Goal: Task Accomplishment & Management: Complete application form

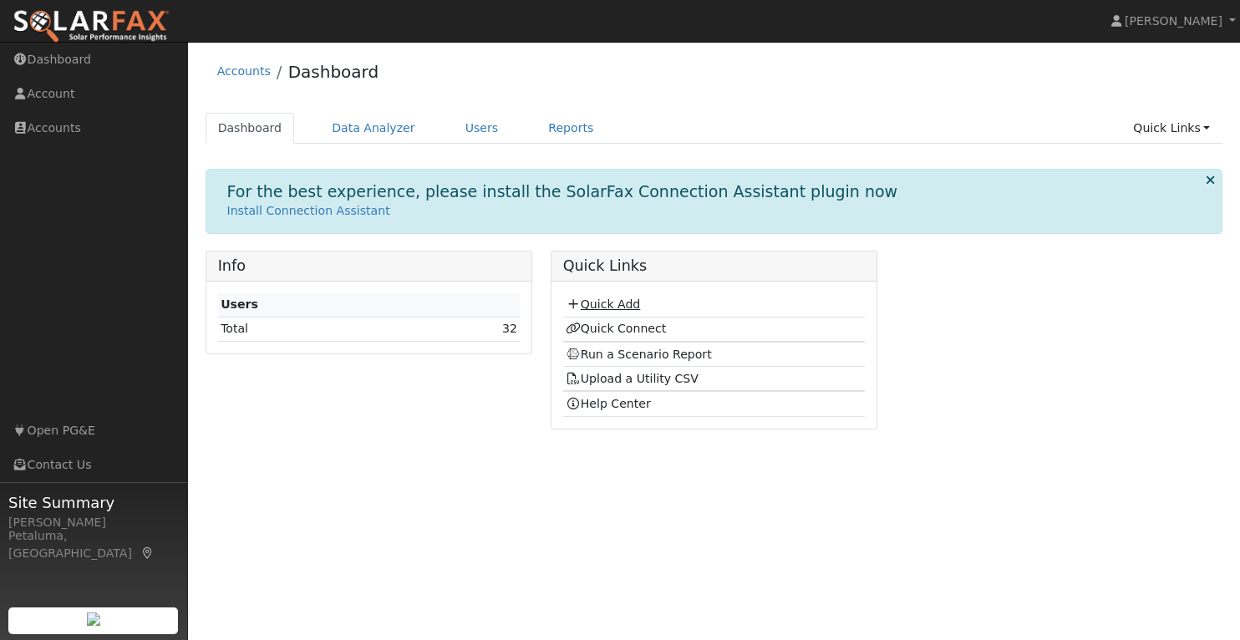
click at [602, 297] on link "Quick Add" at bounding box center [603, 303] width 74 height 13
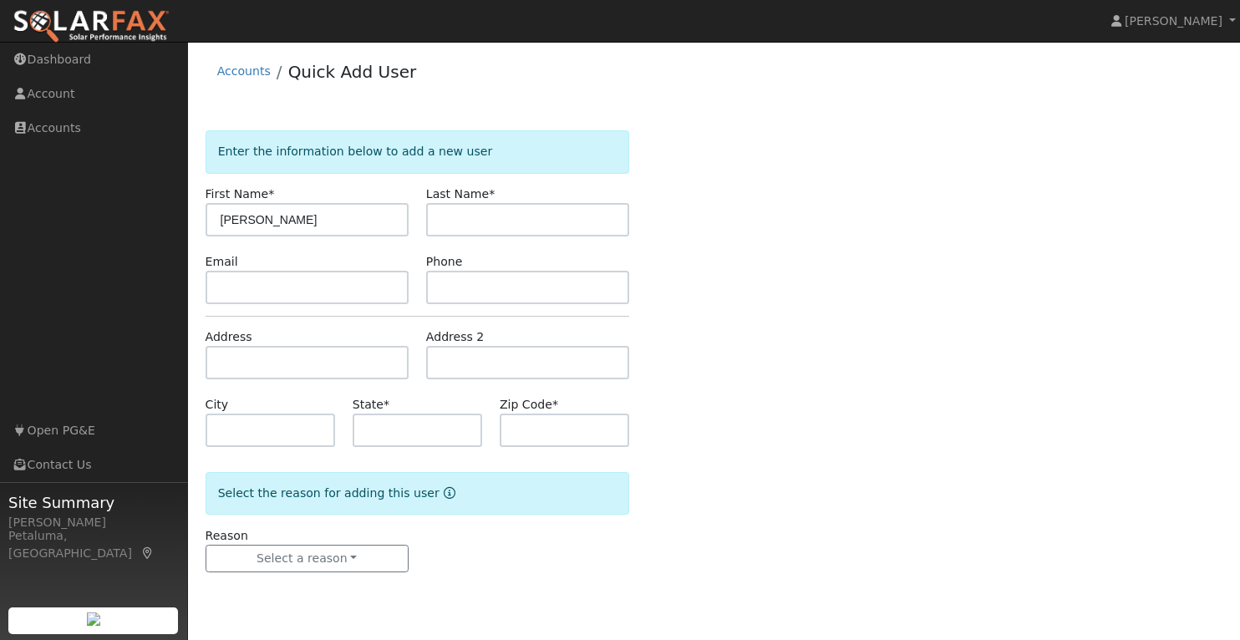
type input "[PERSON_NAME]"
type input "Pera"
type input "4158603284"
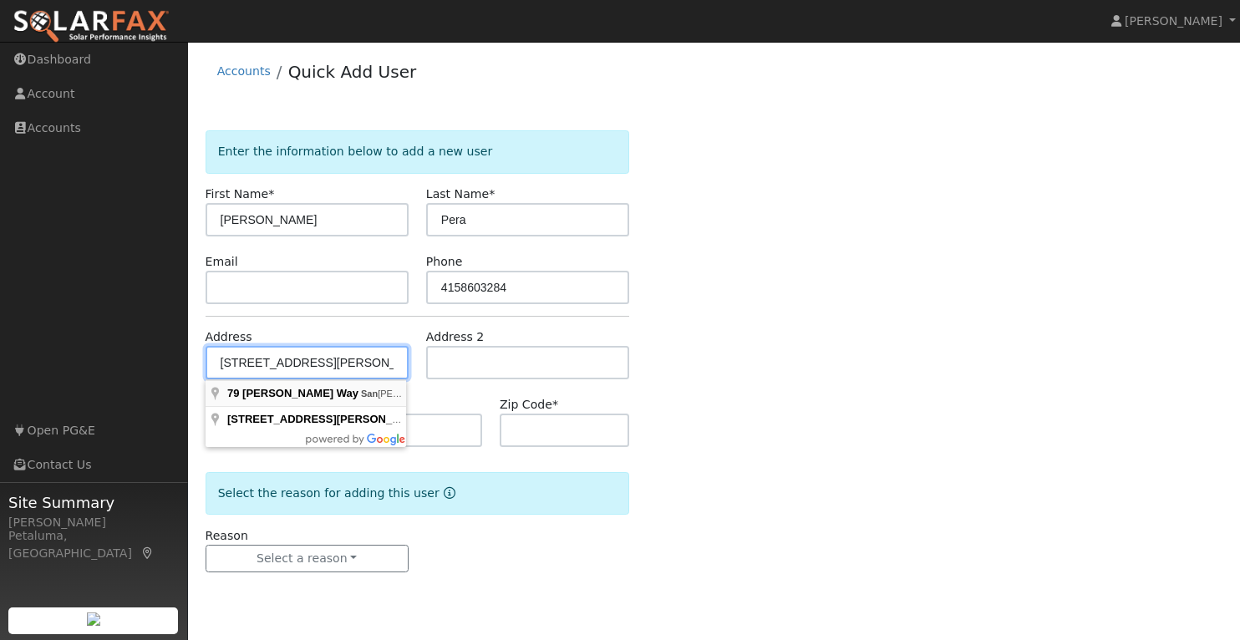
type input "79 Moncada Way"
type input "San Rafael"
type input "CA"
type input "94901"
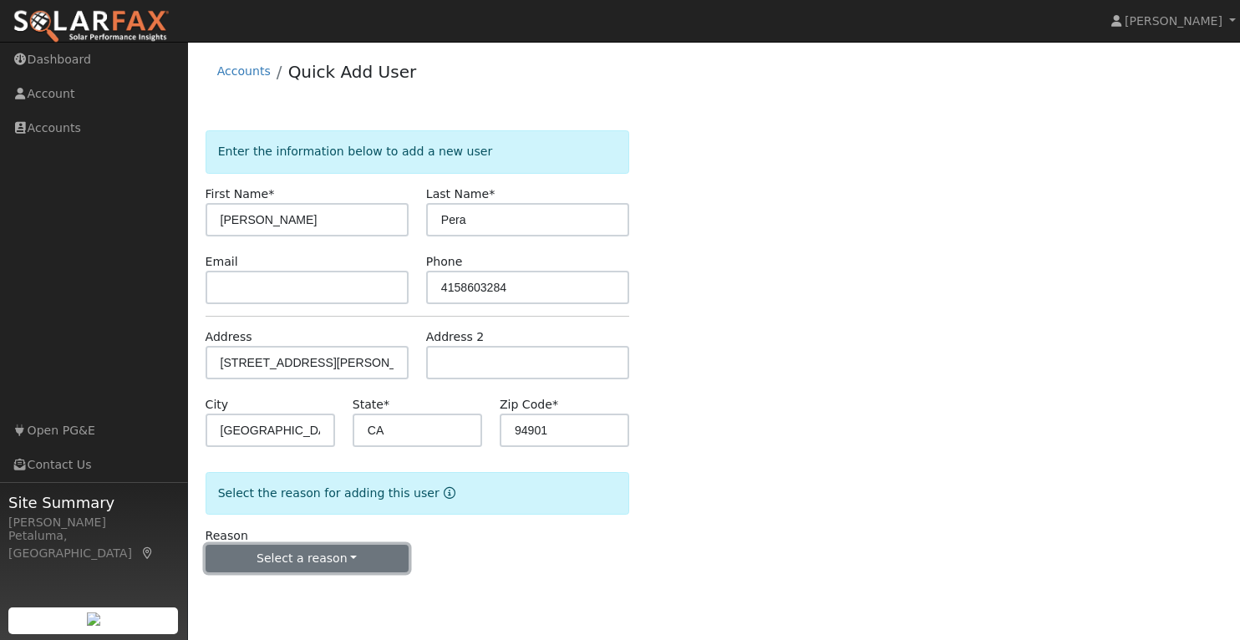
click at [307, 558] on button "Select a reason" at bounding box center [307, 559] width 203 height 28
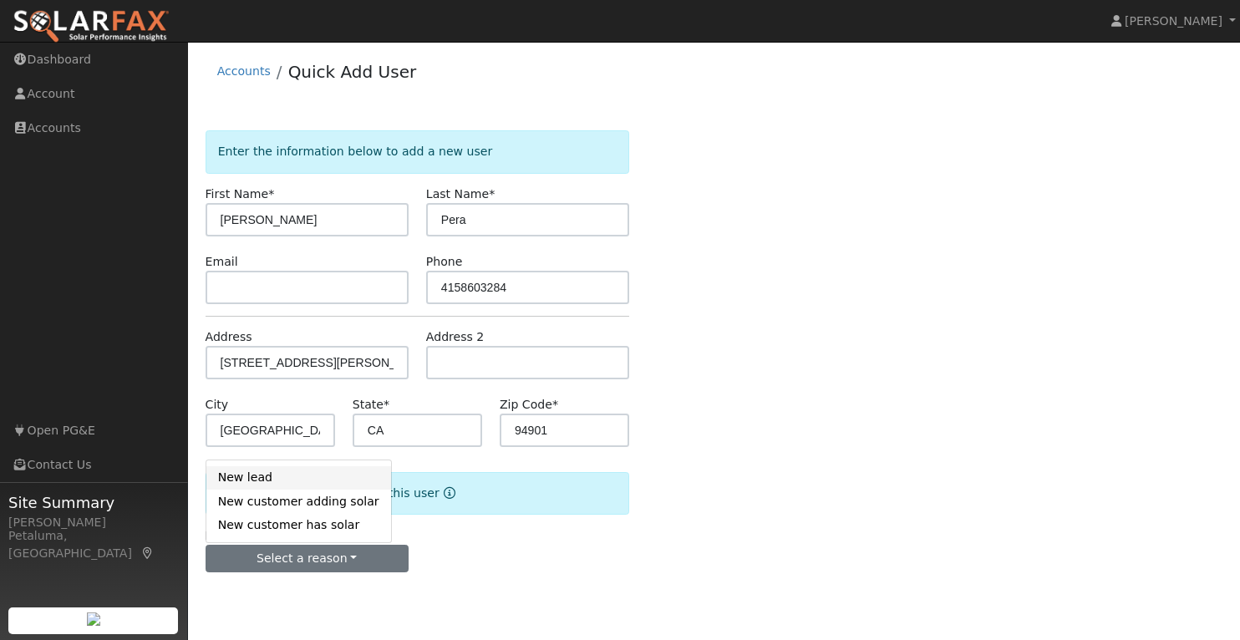
click at [276, 472] on link "New lead" at bounding box center [298, 477] width 185 height 23
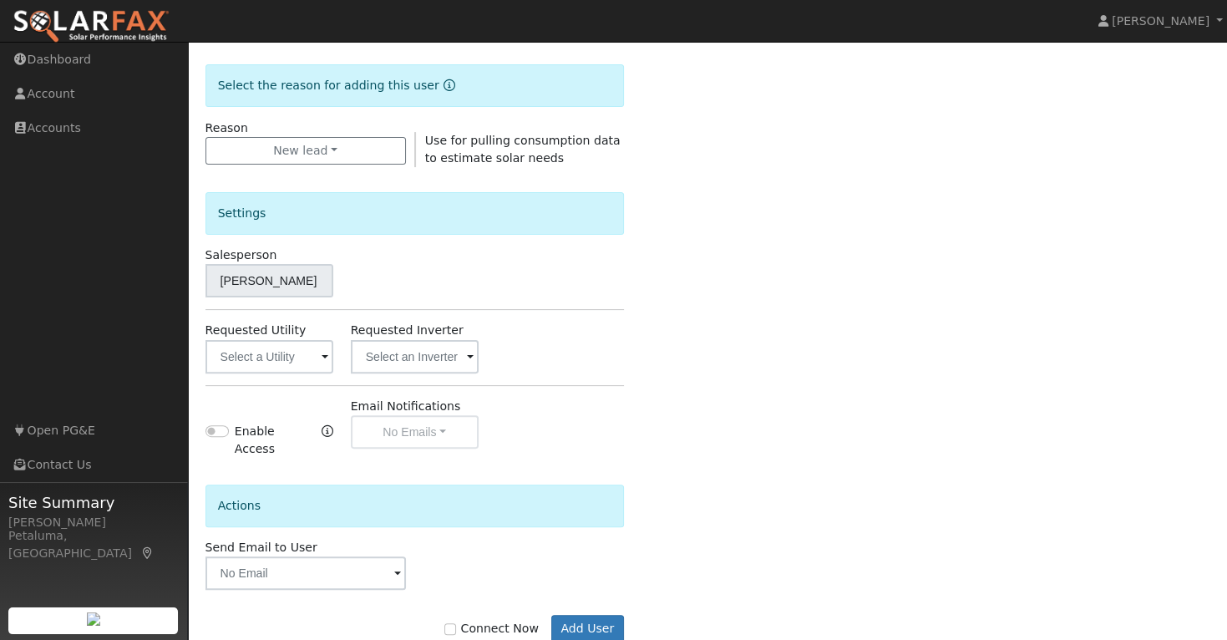
scroll to position [418, 0]
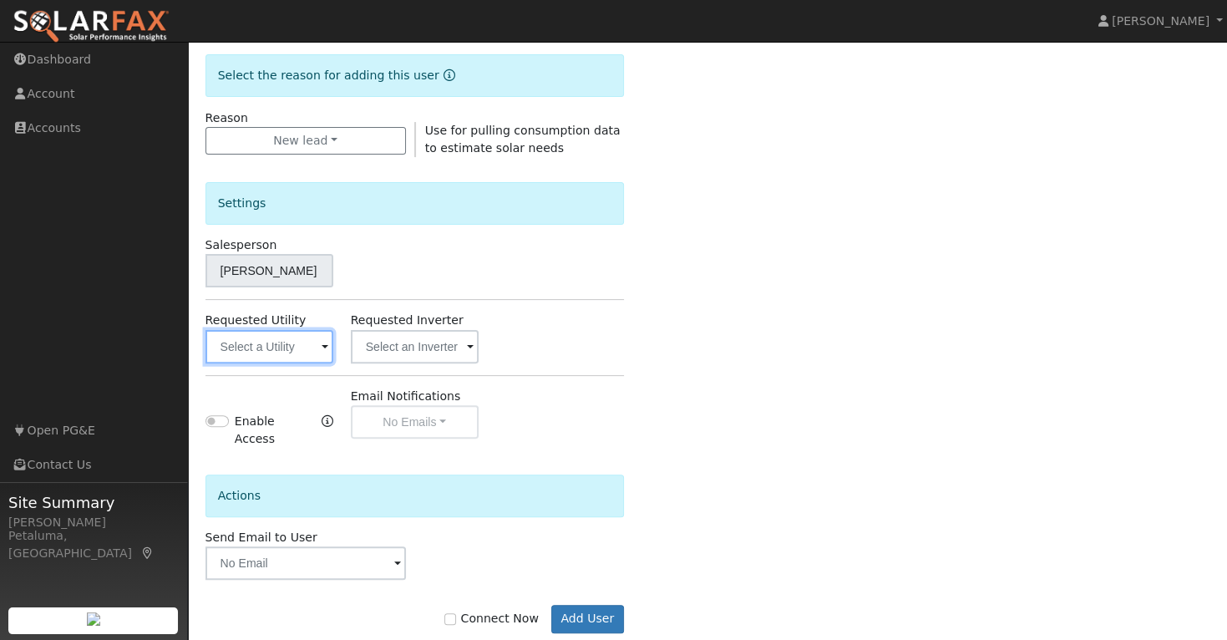
click at [262, 355] on input "text" at bounding box center [270, 346] width 128 height 33
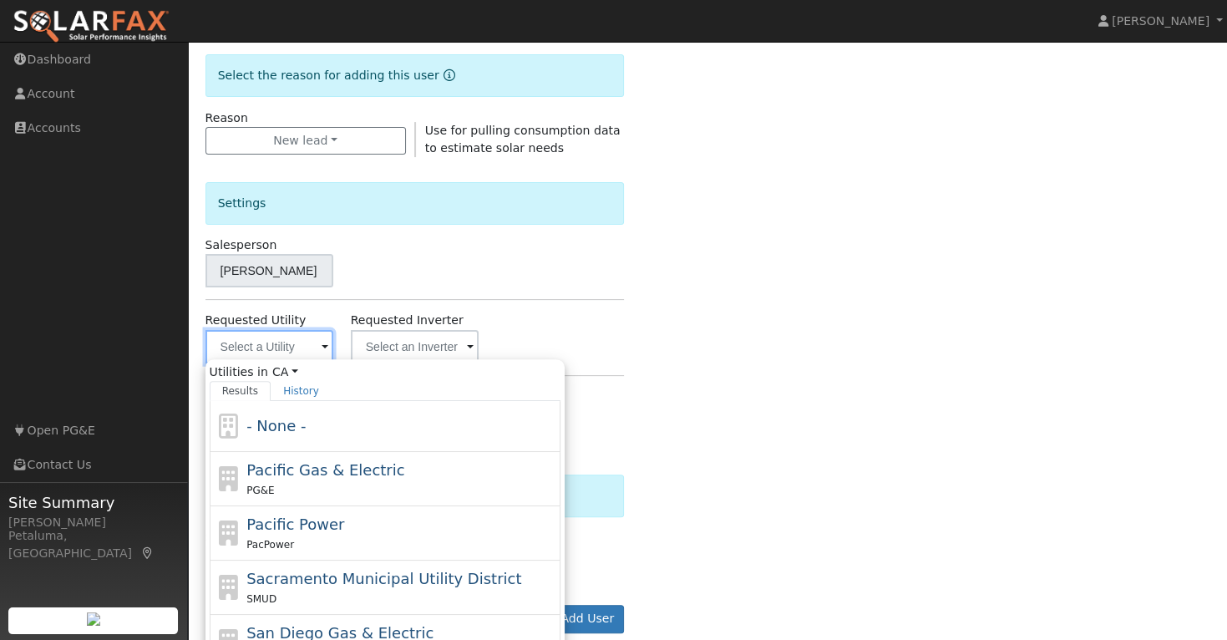
click at [278, 338] on input "text" at bounding box center [270, 346] width 128 height 33
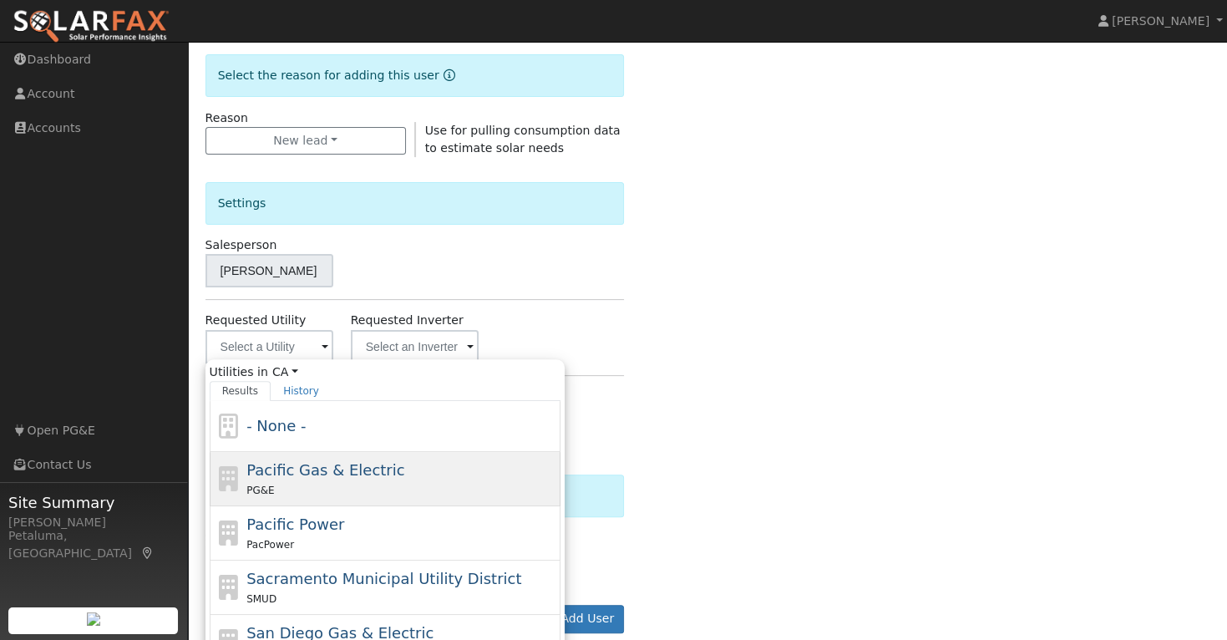
click at [297, 481] on div "PG&E" at bounding box center [401, 490] width 310 height 18
type input "Pacific Gas & Electric"
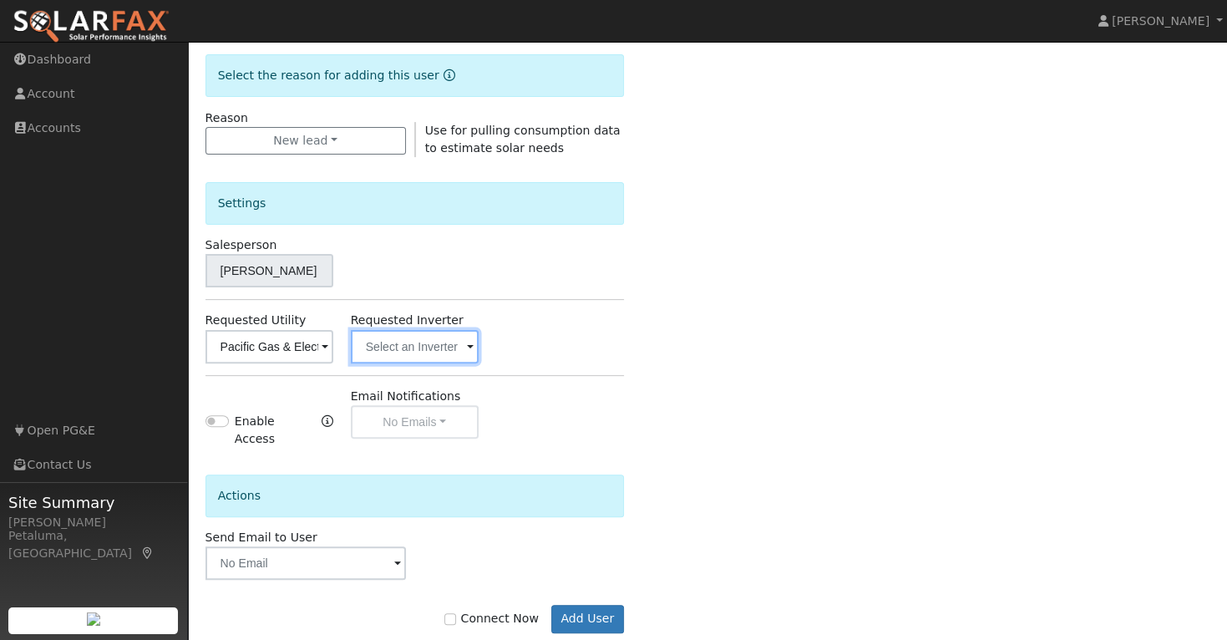
click at [421, 342] on input "text" at bounding box center [415, 346] width 128 height 33
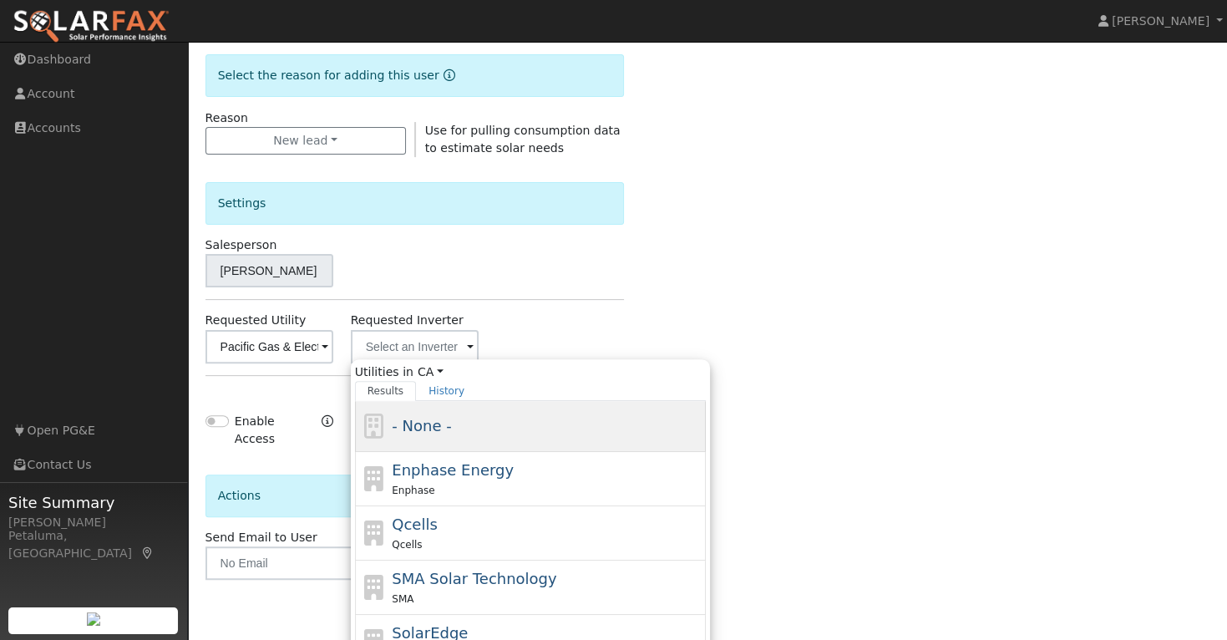
click at [465, 420] on div "- None -" at bounding box center [547, 425] width 310 height 23
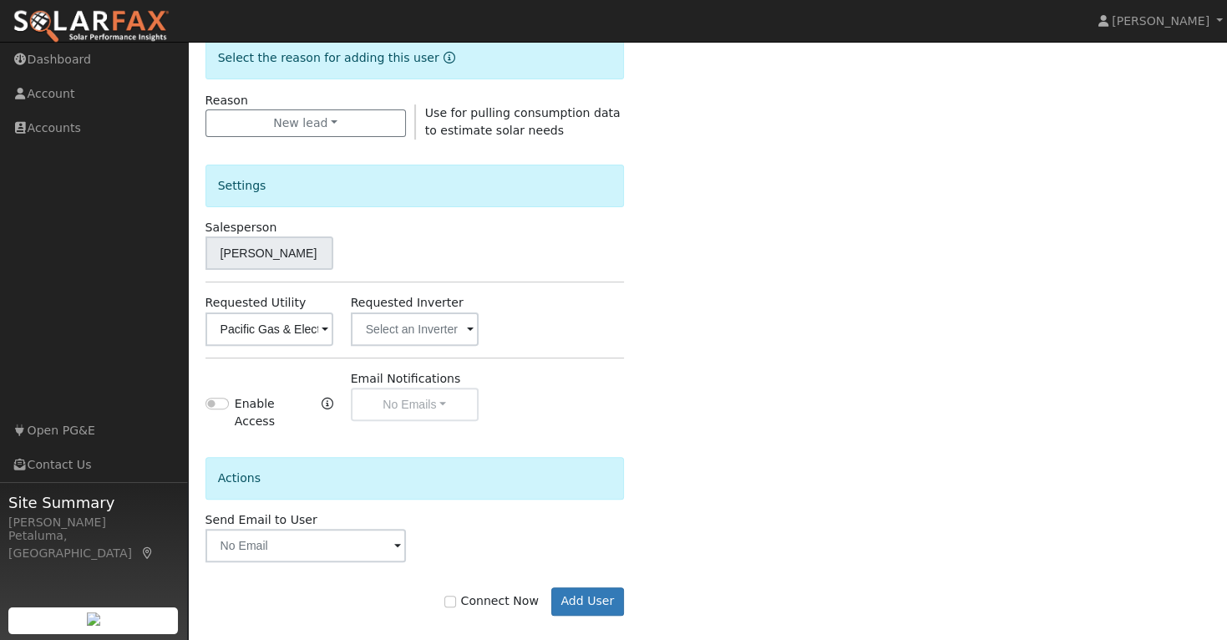
scroll to position [440, 0]
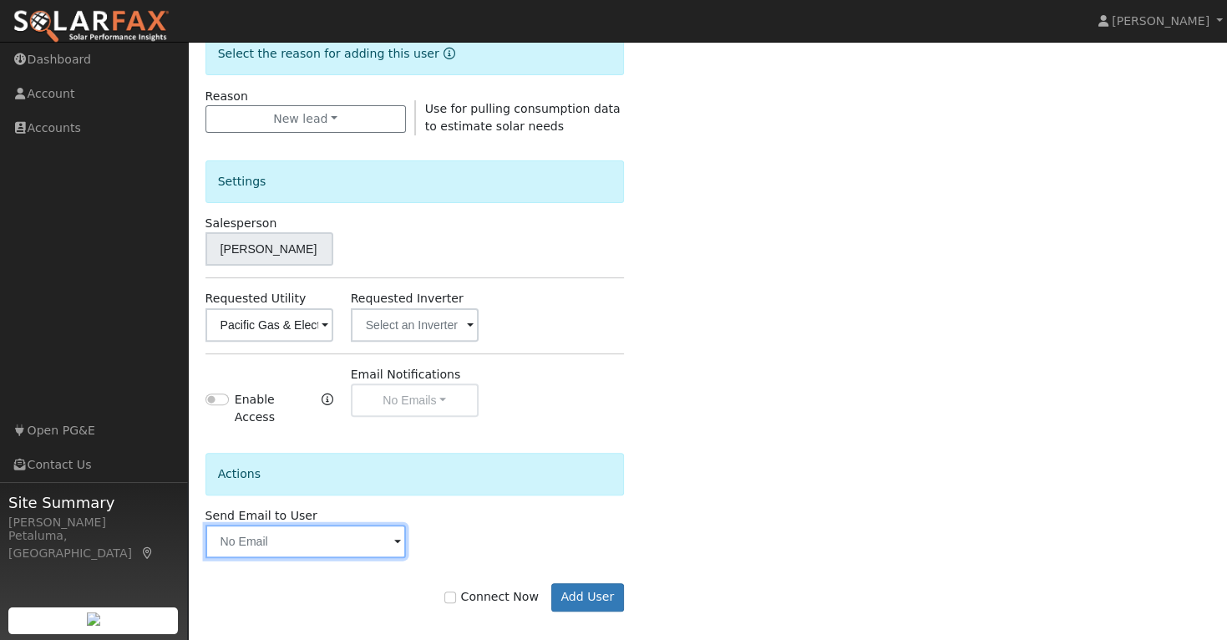
click at [367, 536] on input "text" at bounding box center [306, 541] width 201 height 33
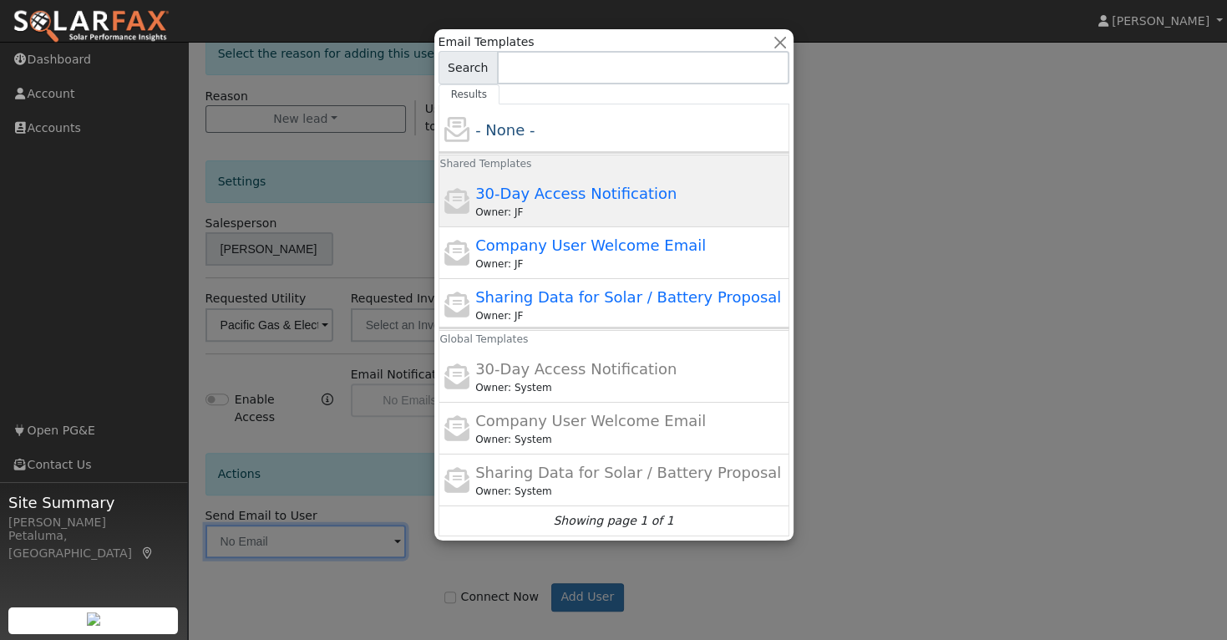
click at [590, 198] on span "30-Day Access Notification" at bounding box center [575, 194] width 201 height 18
type input "30-Day Access Notification"
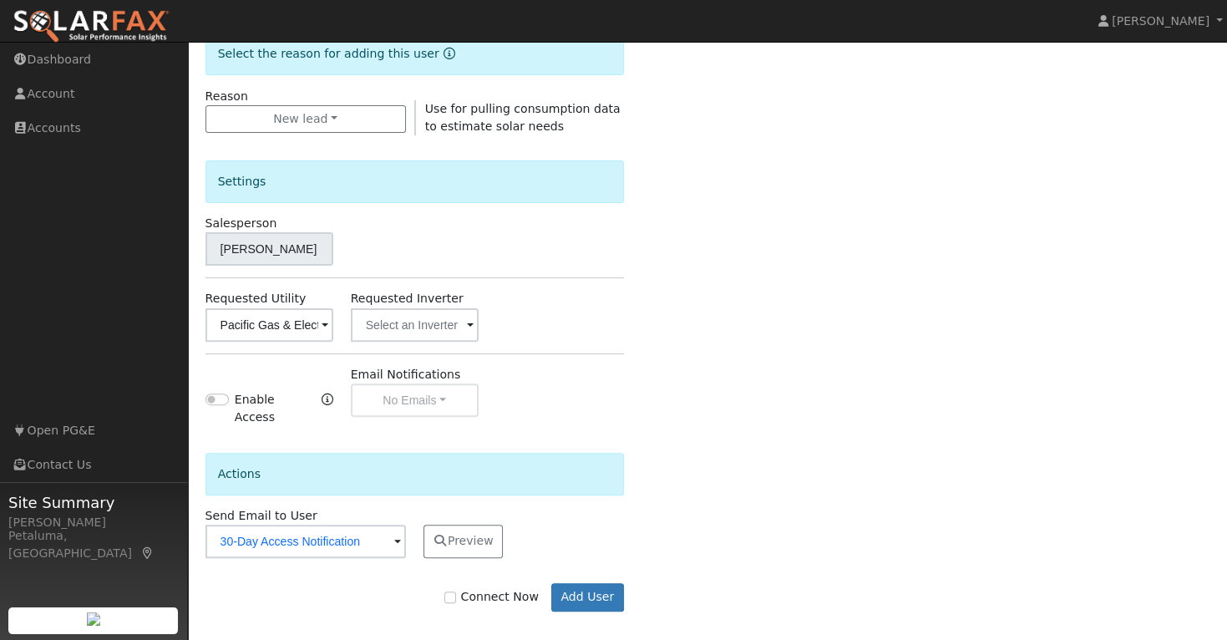
click at [481, 588] on label "Connect Now" at bounding box center [492, 597] width 94 height 18
click at [456, 592] on input "Connect Now" at bounding box center [451, 598] width 12 height 12
checkbox input "true"
click at [580, 583] on button "Add User" at bounding box center [587, 597] width 73 height 28
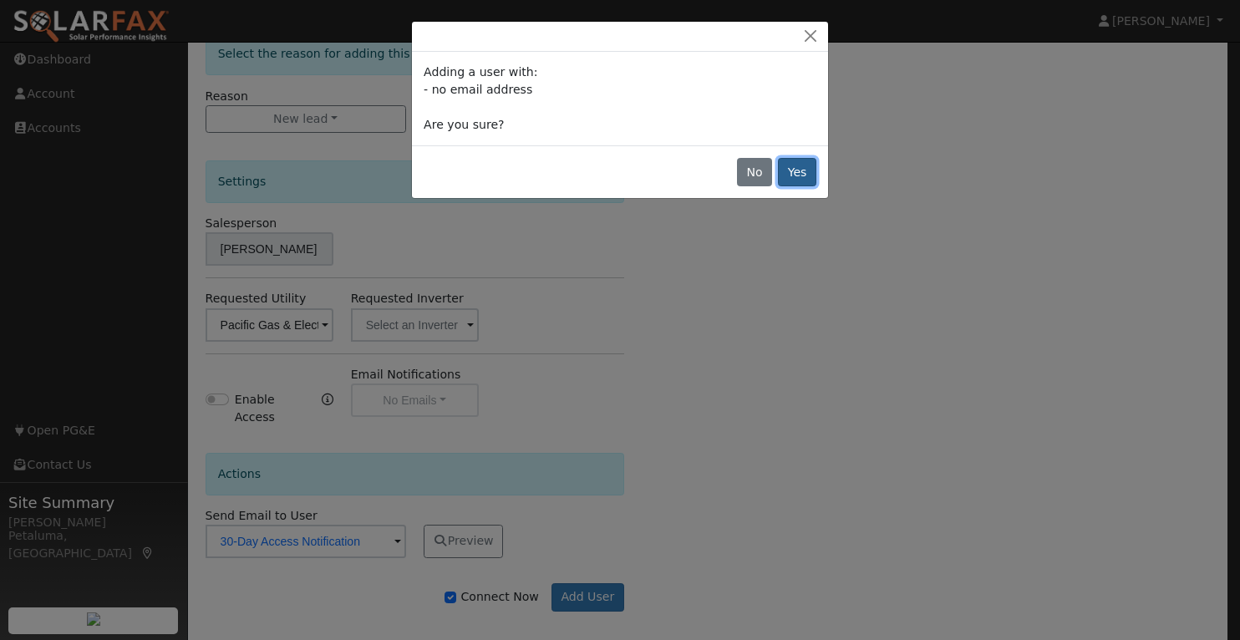
click at [795, 171] on button "Yes" at bounding box center [797, 172] width 38 height 28
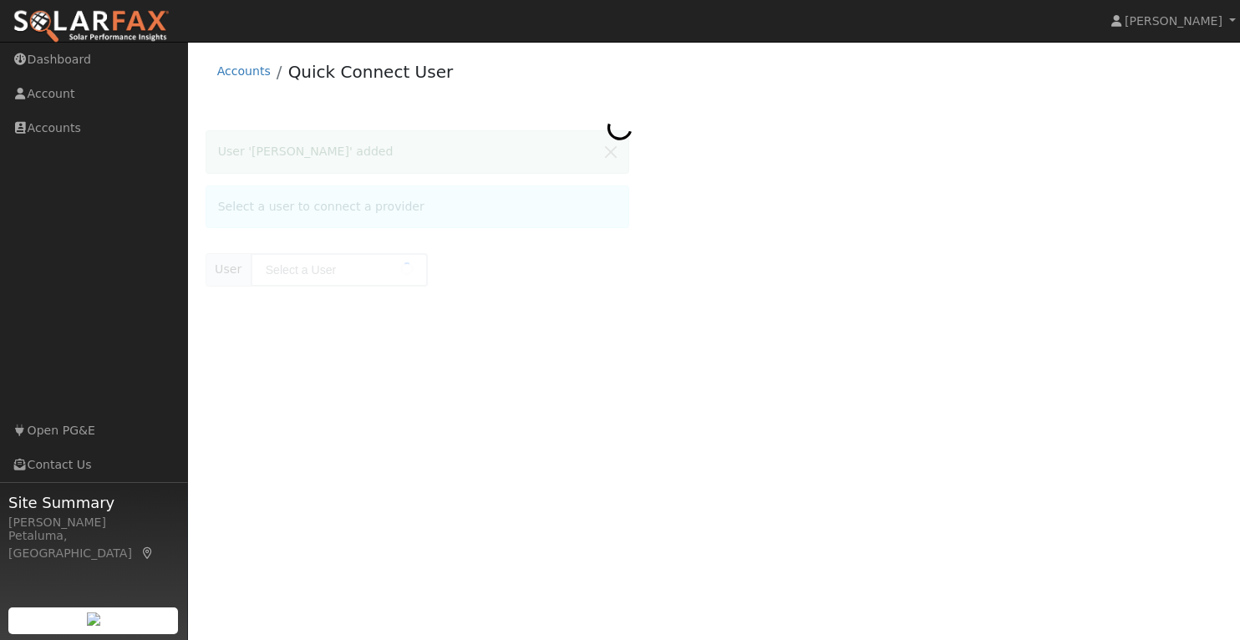
type input "[PERSON_NAME]"
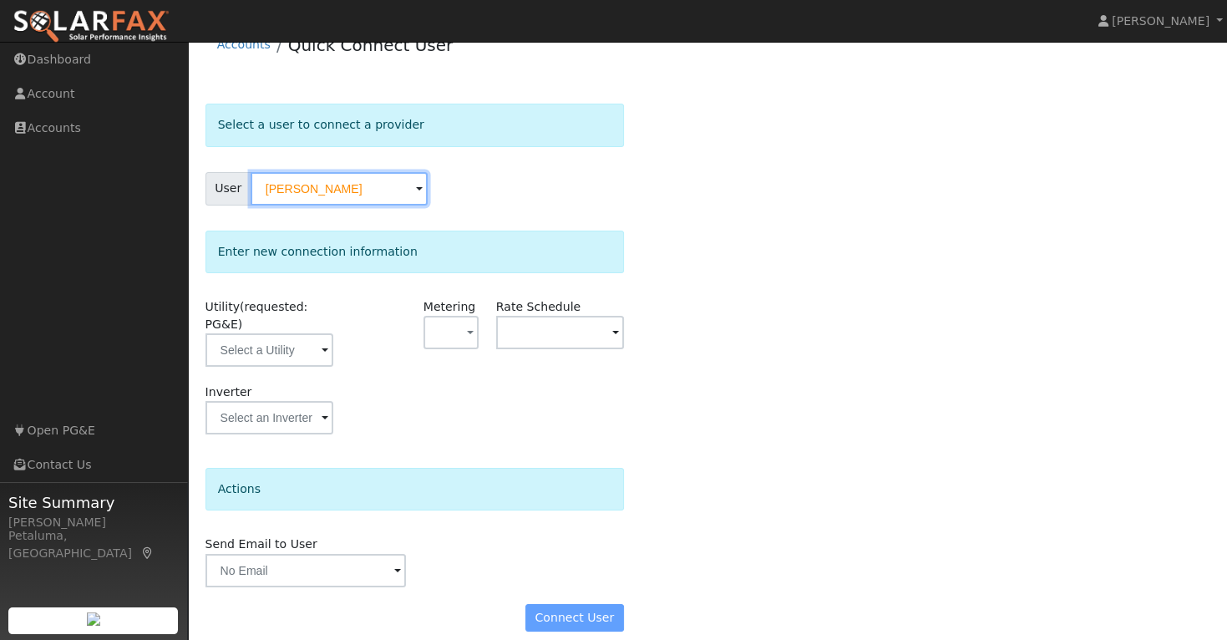
scroll to position [42, 0]
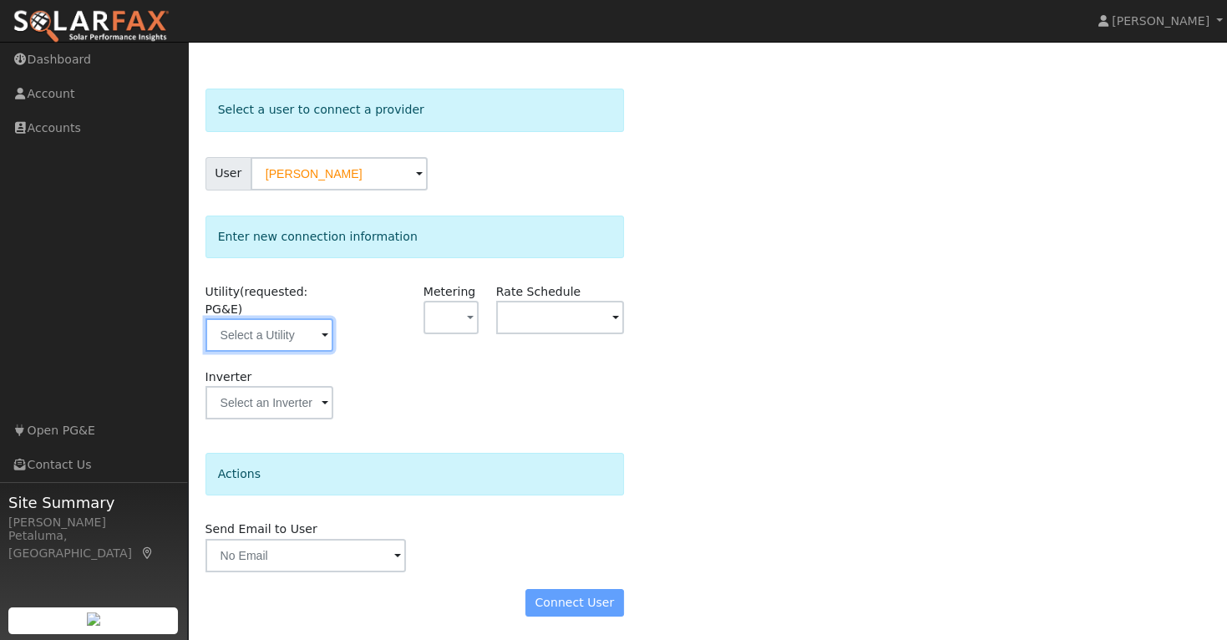
click at [267, 330] on input "text" at bounding box center [270, 334] width 128 height 33
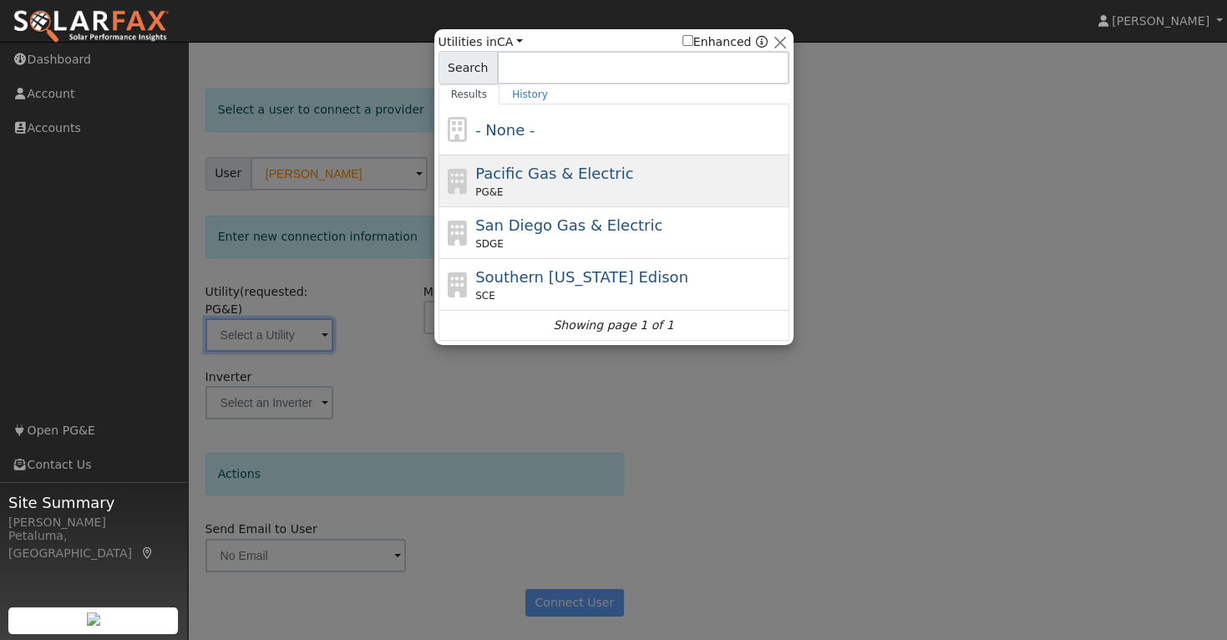
click at [546, 180] on span "Pacific Gas & Electric" at bounding box center [554, 174] width 158 height 18
type input "PG&E"
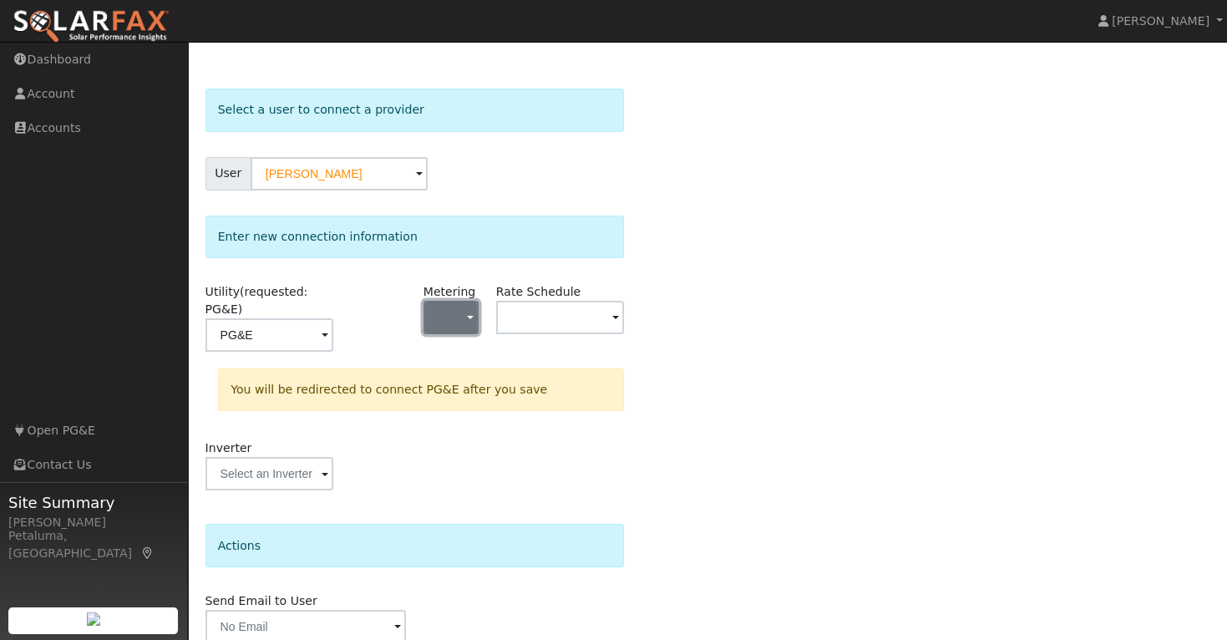
click at [471, 315] on span "button" at bounding box center [470, 319] width 7 height 18
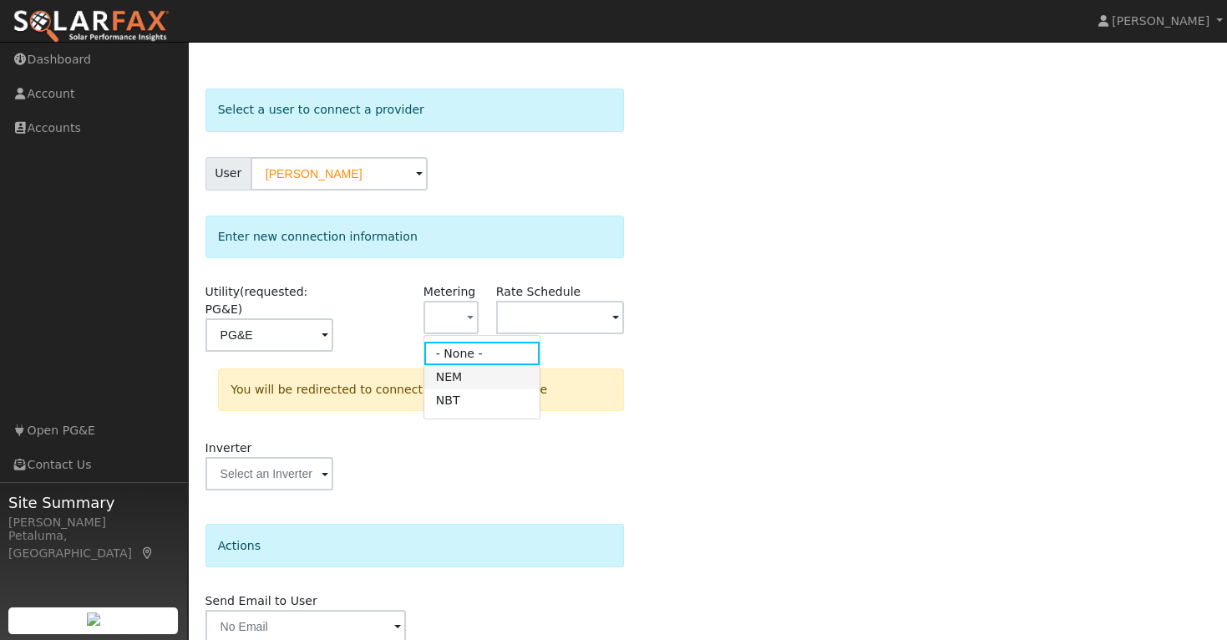
click at [450, 372] on link "NEM" at bounding box center [482, 376] width 116 height 23
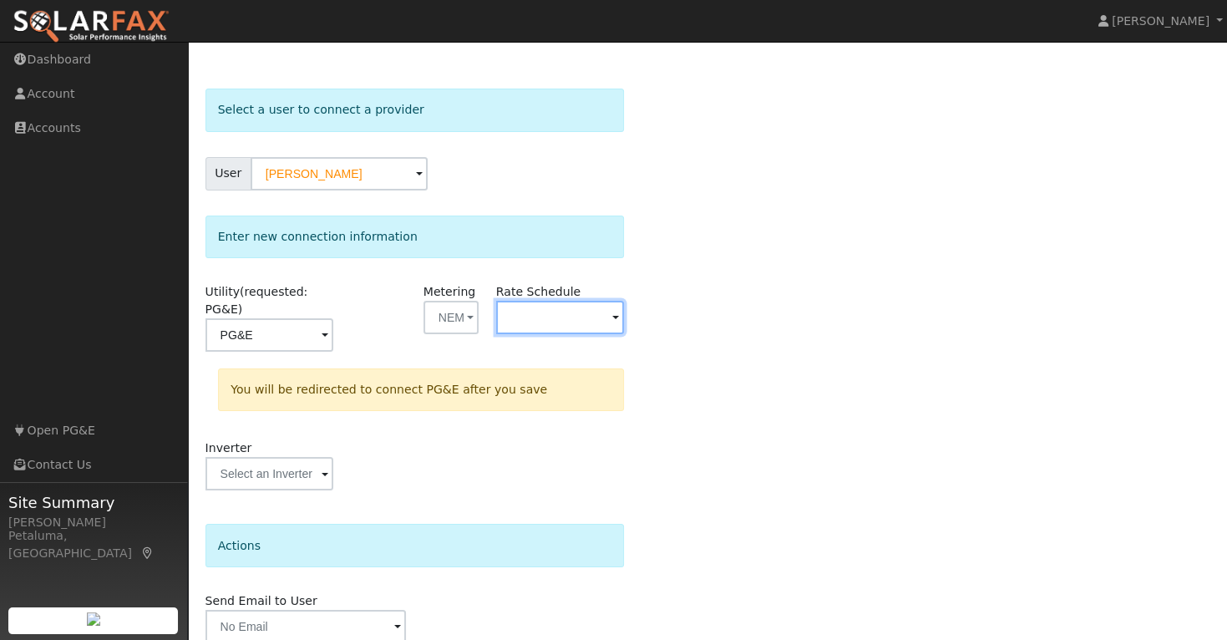
click at [572, 314] on input "text" at bounding box center [560, 317] width 128 height 33
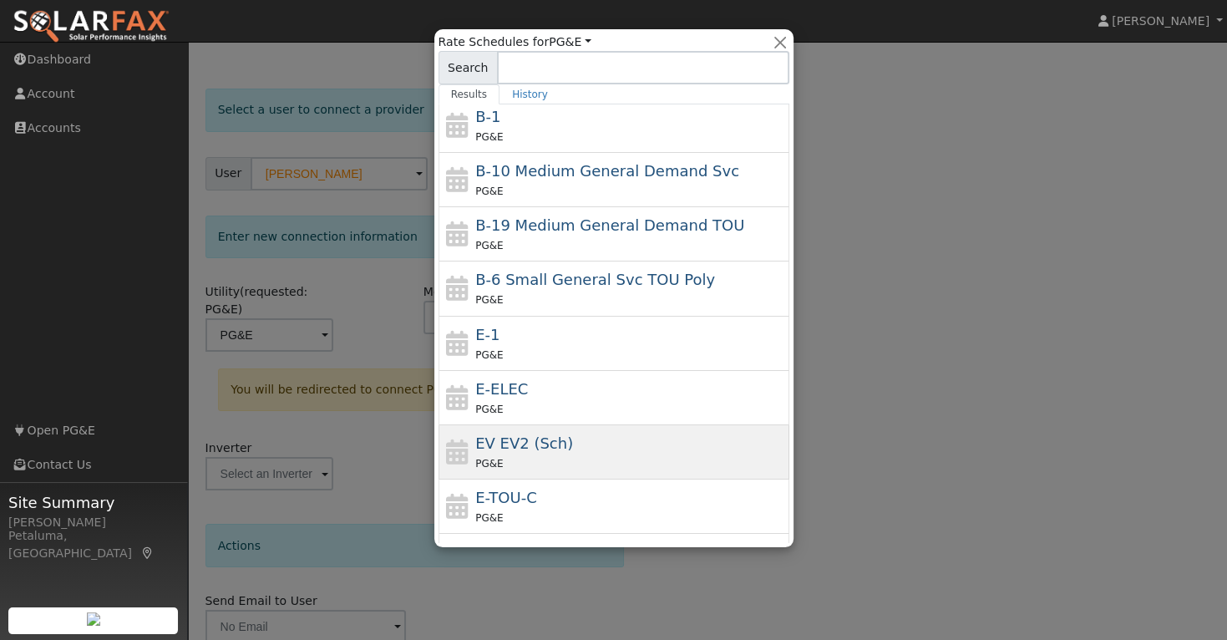
scroll to position [84, 0]
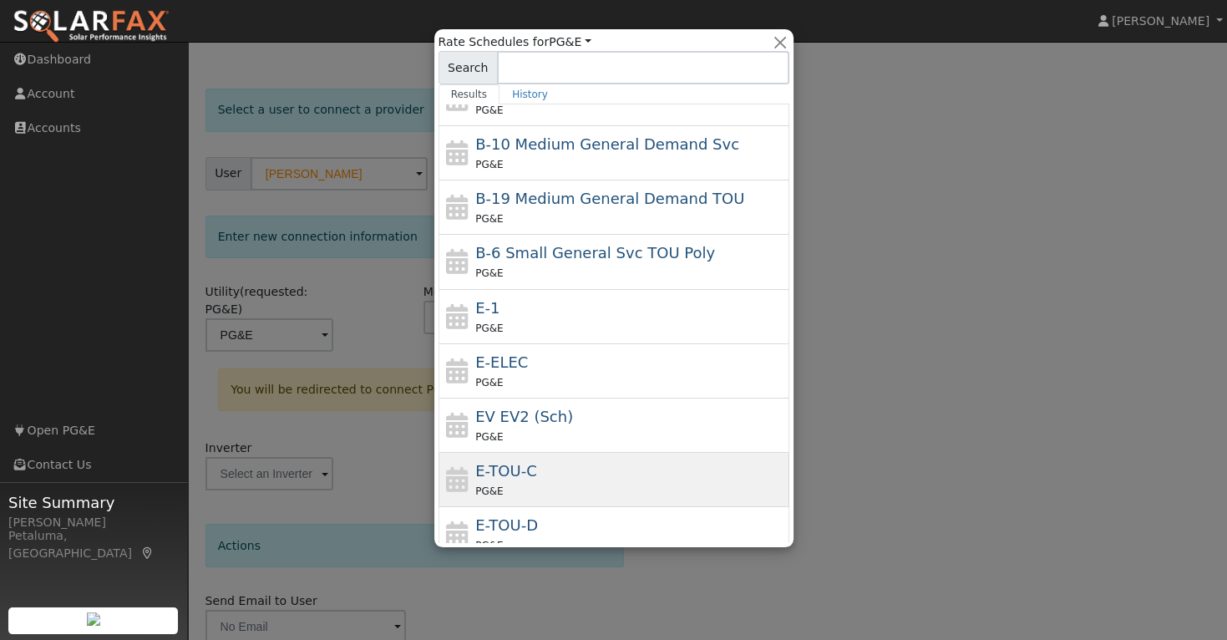
click at [531, 475] on div "E-TOU-C PG&E" at bounding box center [630, 480] width 310 height 40
type input "E-TOU-C"
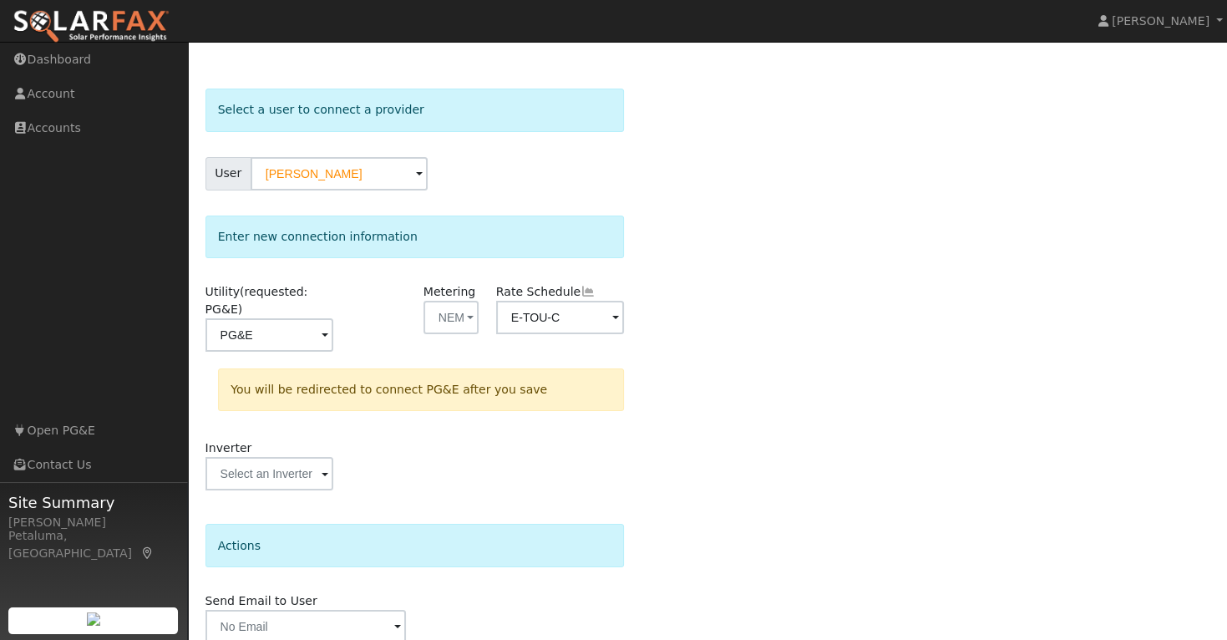
scroll to position [113, 0]
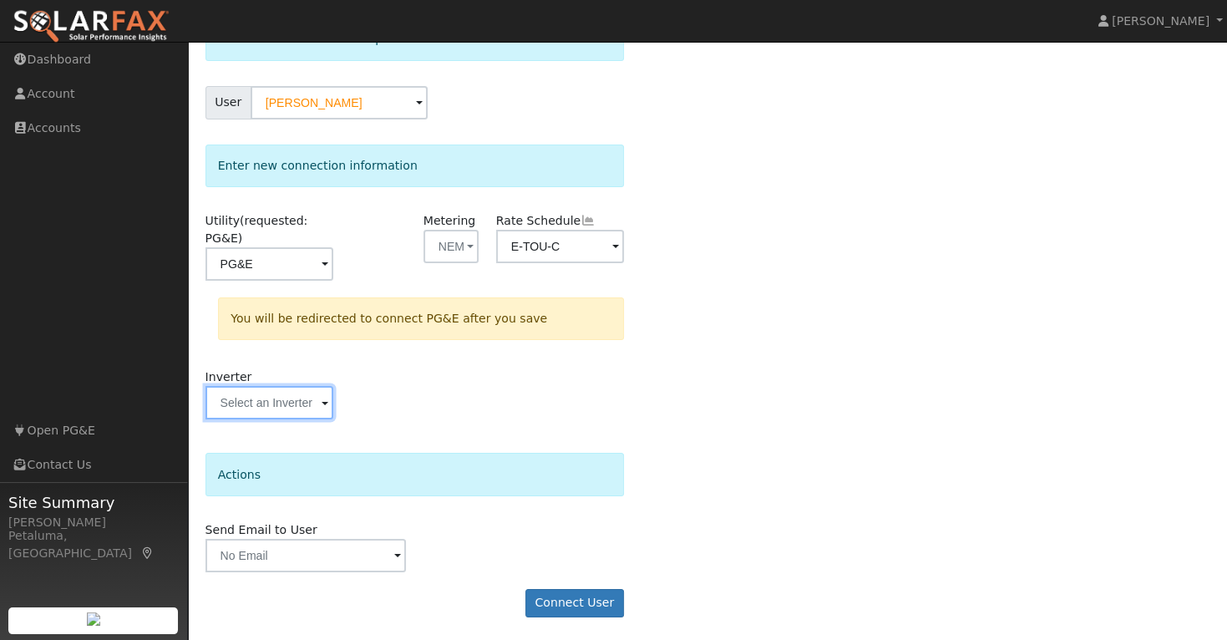
click at [274, 409] on input "text" at bounding box center [270, 402] width 128 height 33
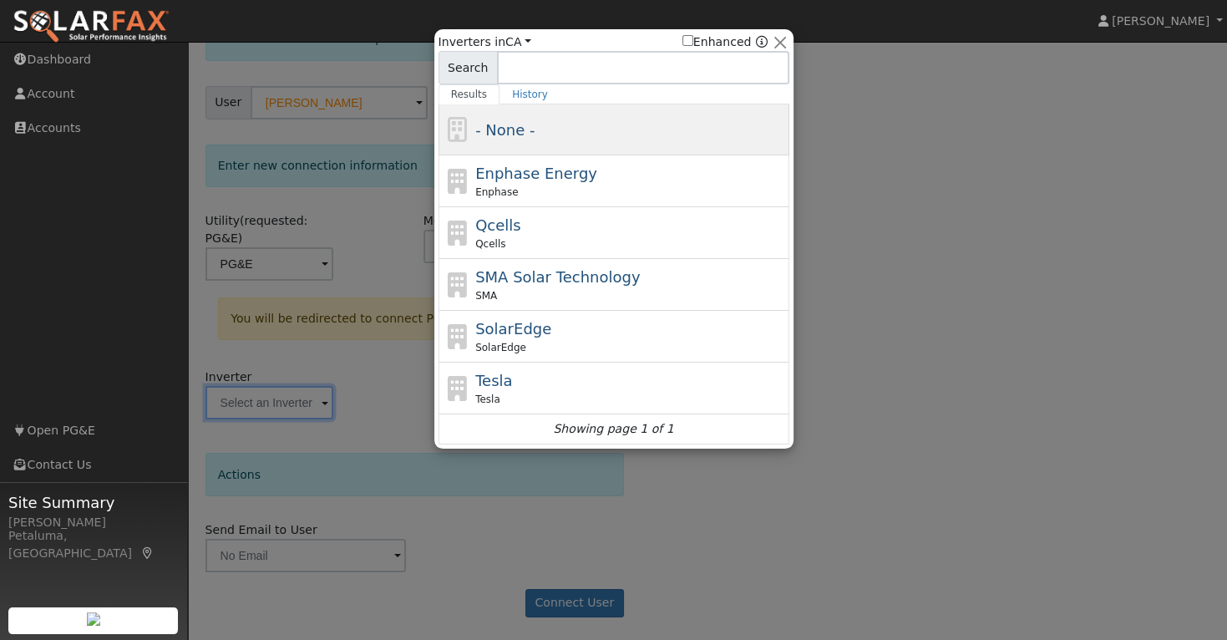
click at [514, 135] on span "- None -" at bounding box center [504, 130] width 59 height 18
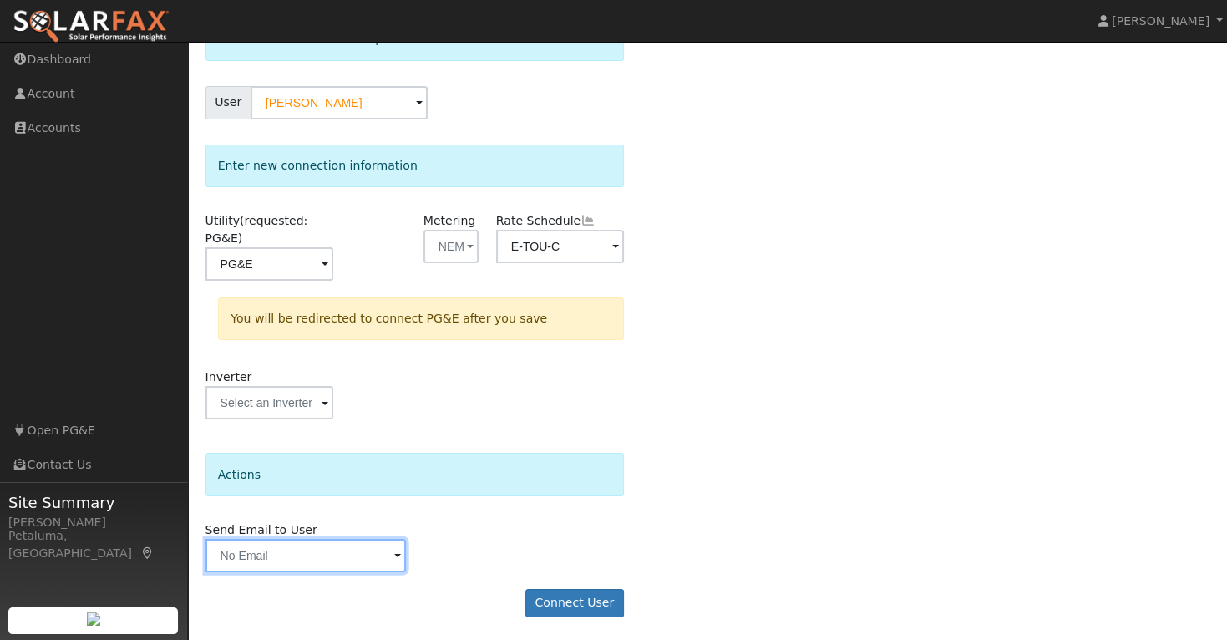
click at [355, 555] on input "text" at bounding box center [306, 555] width 201 height 33
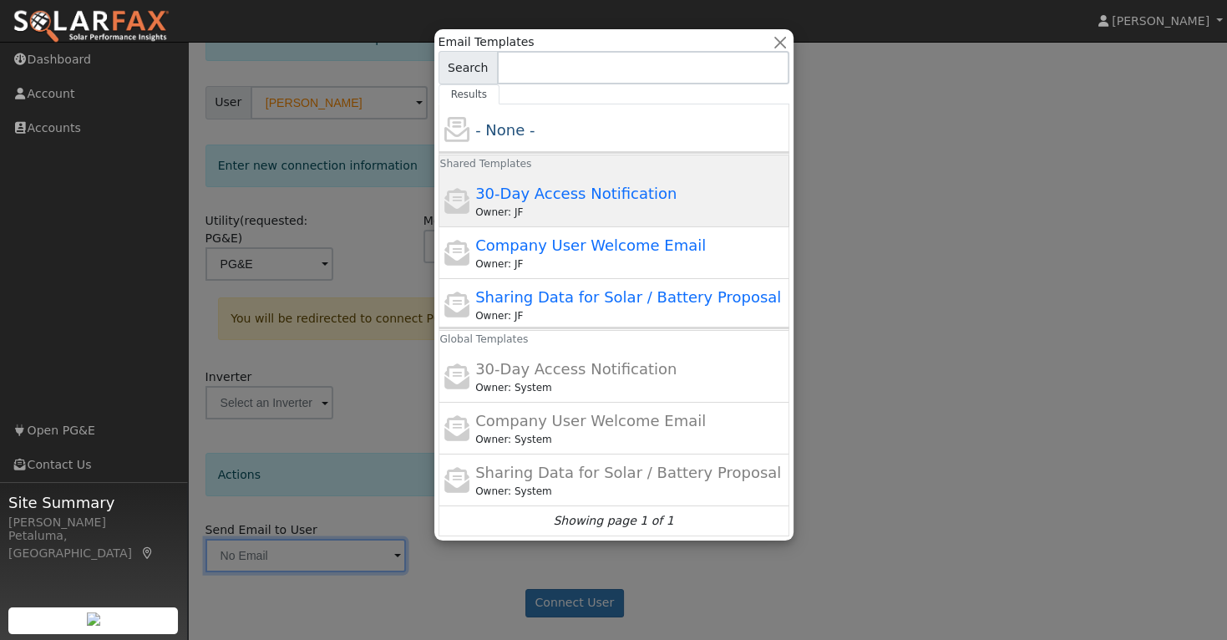
click at [597, 192] on span "30-Day Access Notification" at bounding box center [575, 194] width 201 height 18
type input "30-Day Access Notification"
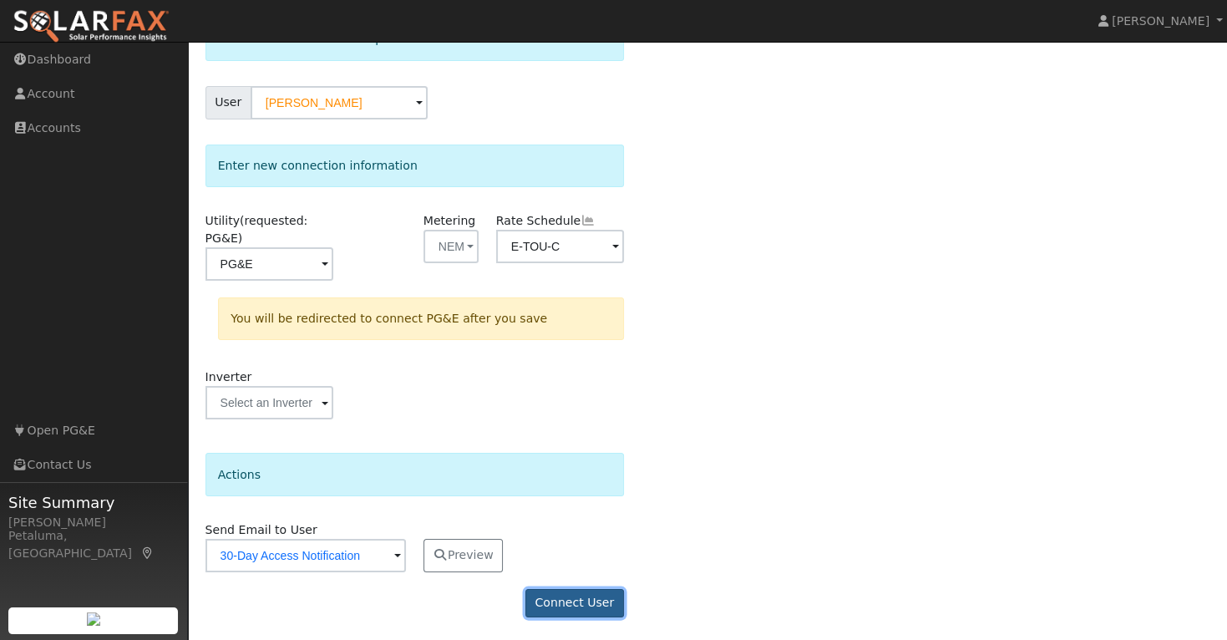
click at [584, 594] on button "Connect User" at bounding box center [575, 603] width 99 height 28
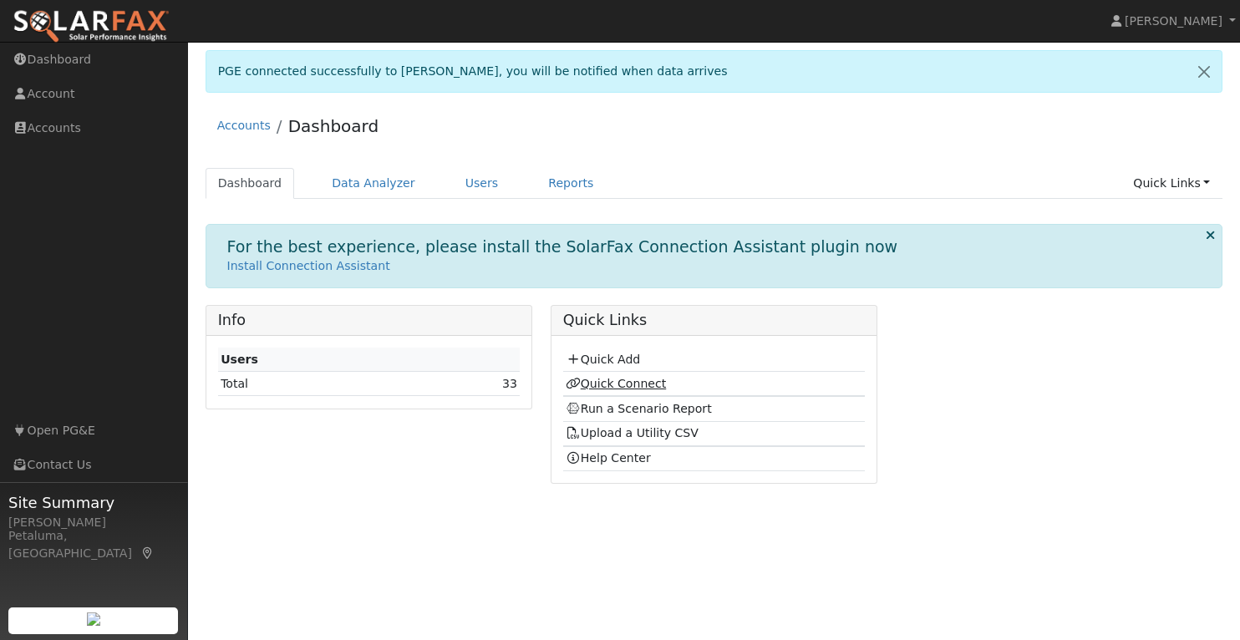
click at [649, 385] on link "Quick Connect" at bounding box center [616, 383] width 100 height 13
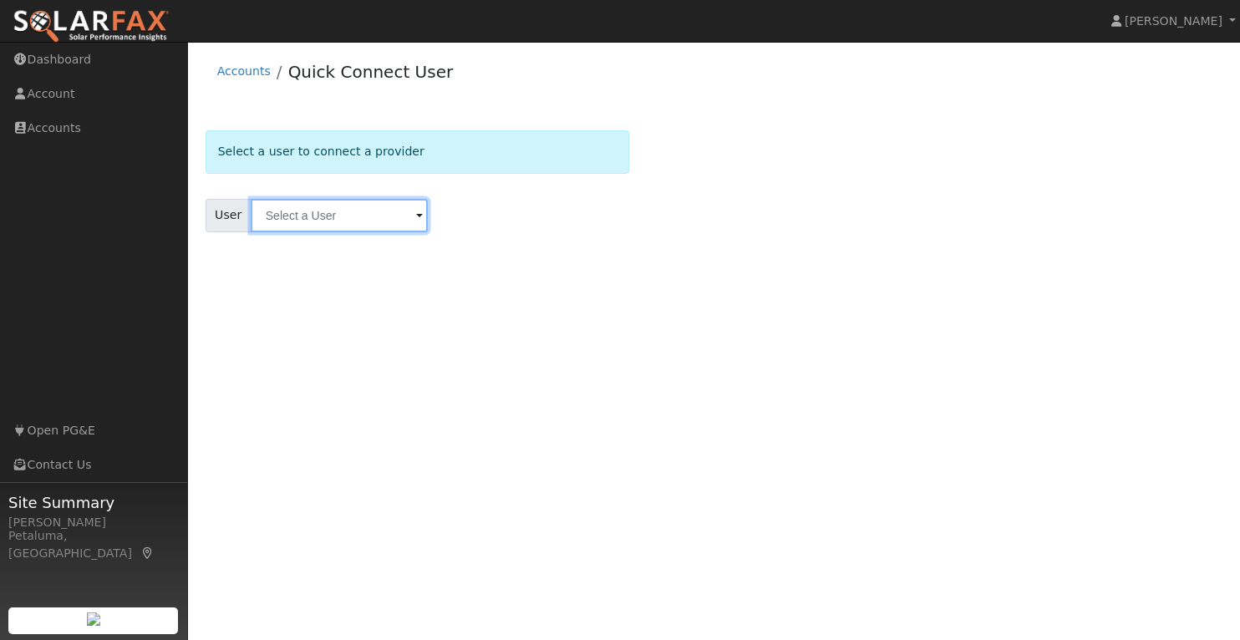
click at [366, 220] on input "text" at bounding box center [339, 215] width 177 height 33
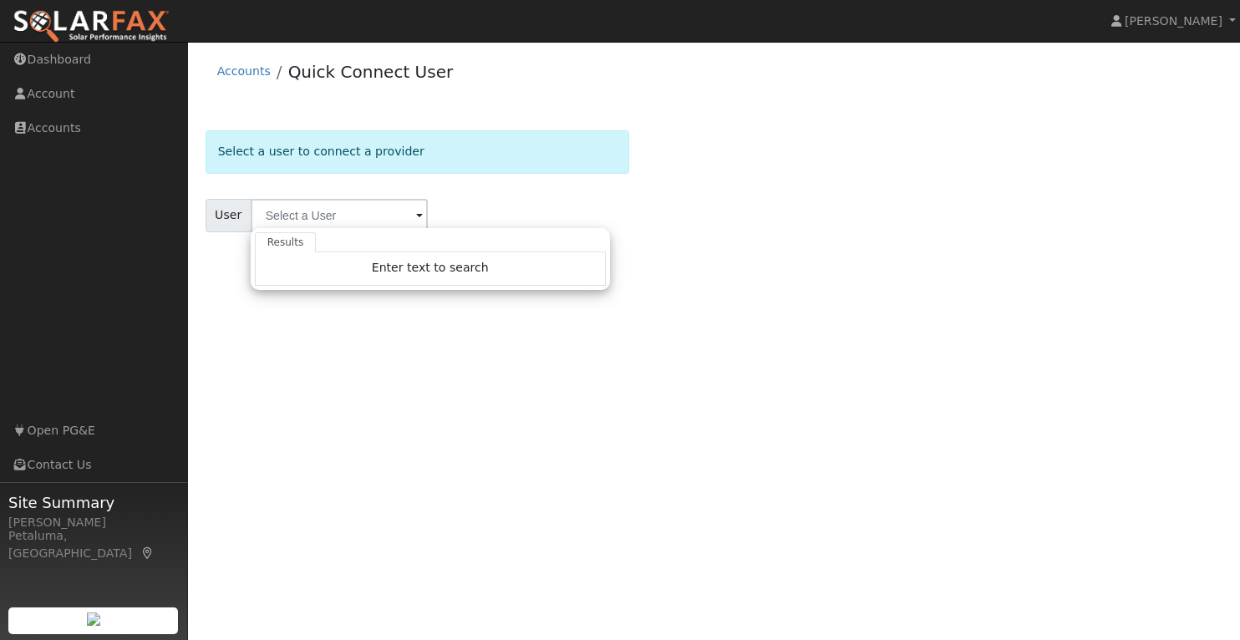
click at [551, 232] on ul "Results" at bounding box center [430, 242] width 351 height 20
click at [280, 206] on input "text" at bounding box center [339, 215] width 177 height 33
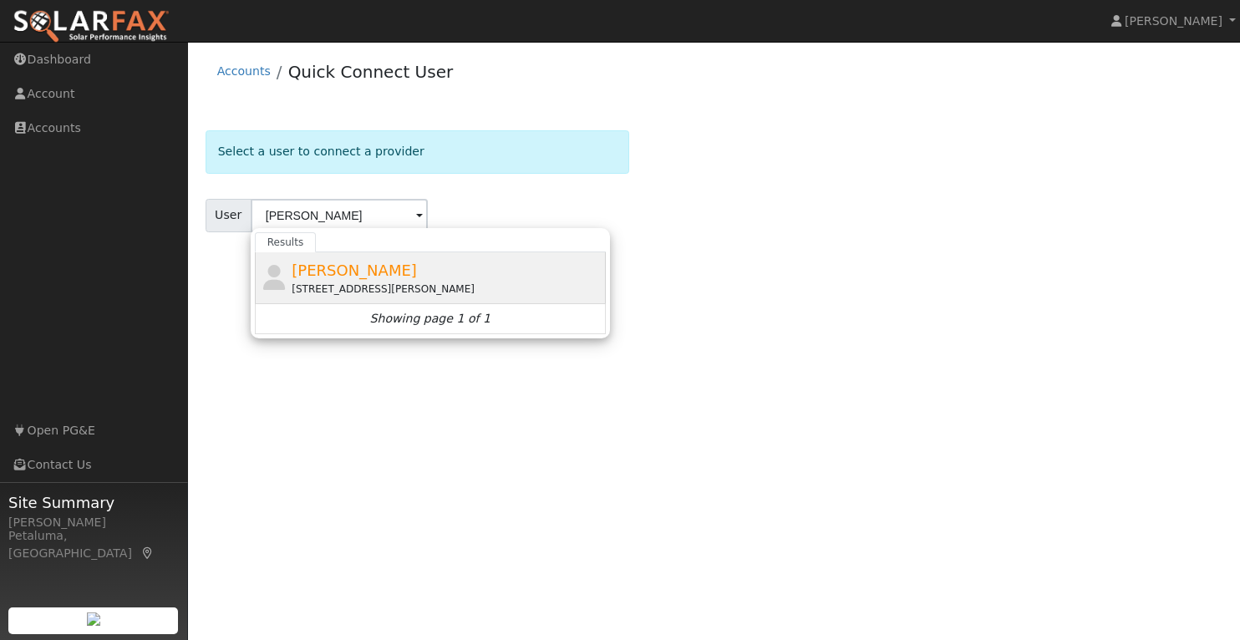
click at [349, 274] on div "[PERSON_NAME] [STREET_ADDRESS][PERSON_NAME]" at bounding box center [447, 278] width 310 height 38
type input "[PERSON_NAME]"
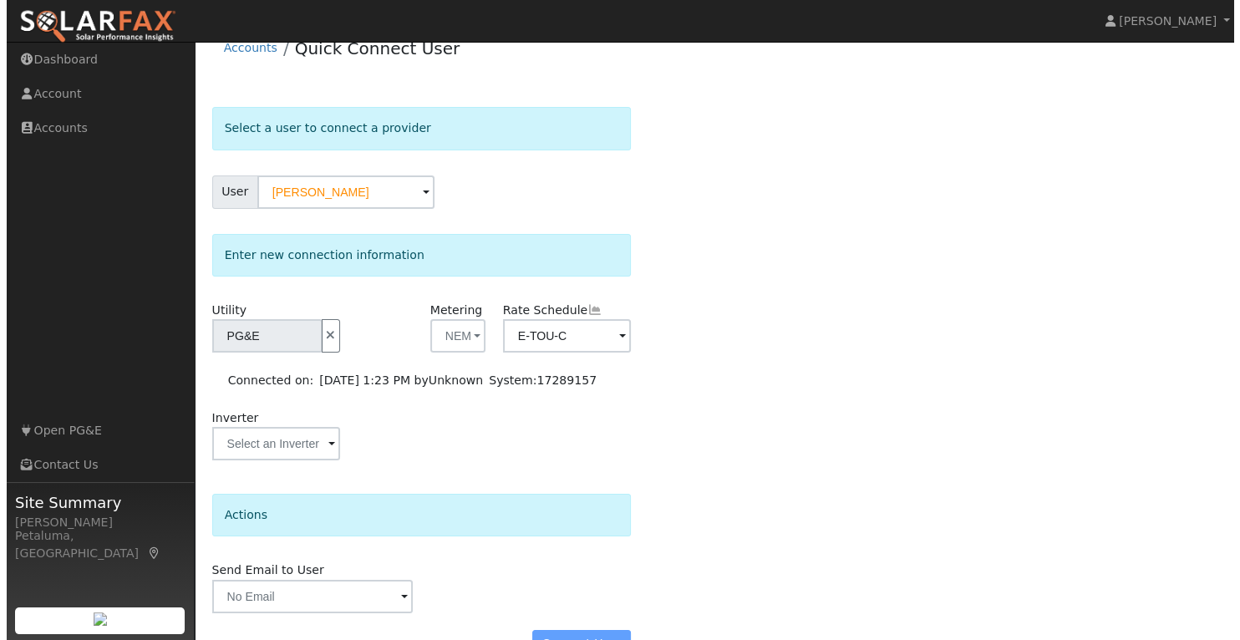
scroll to position [64, 0]
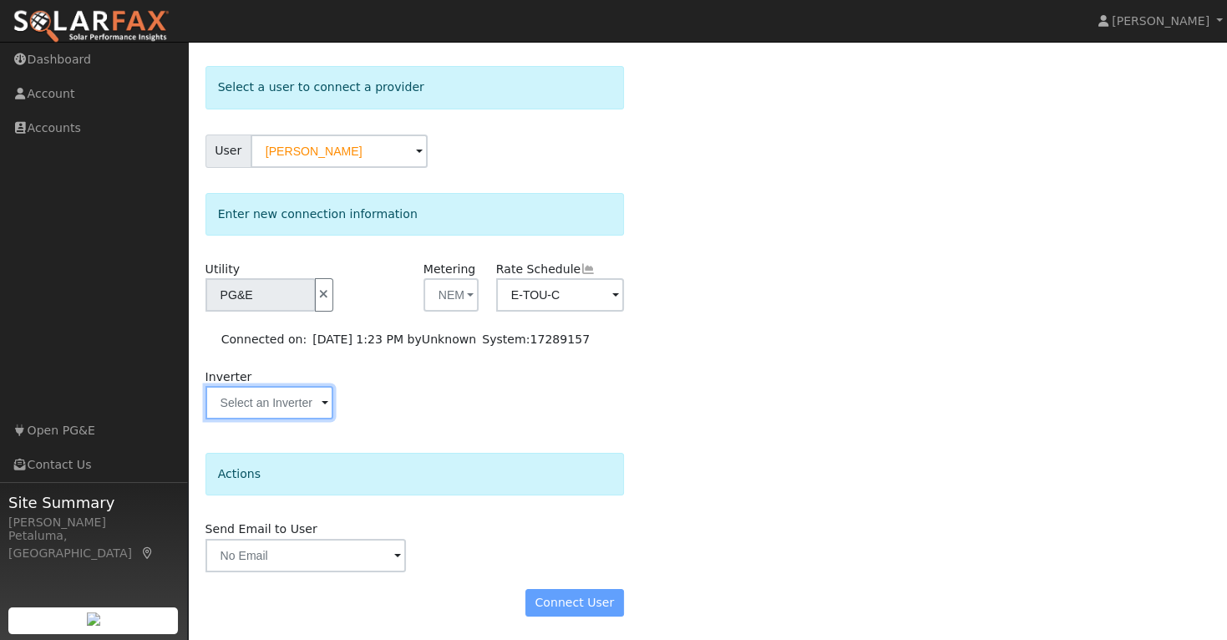
click at [312, 389] on input "text" at bounding box center [270, 402] width 128 height 33
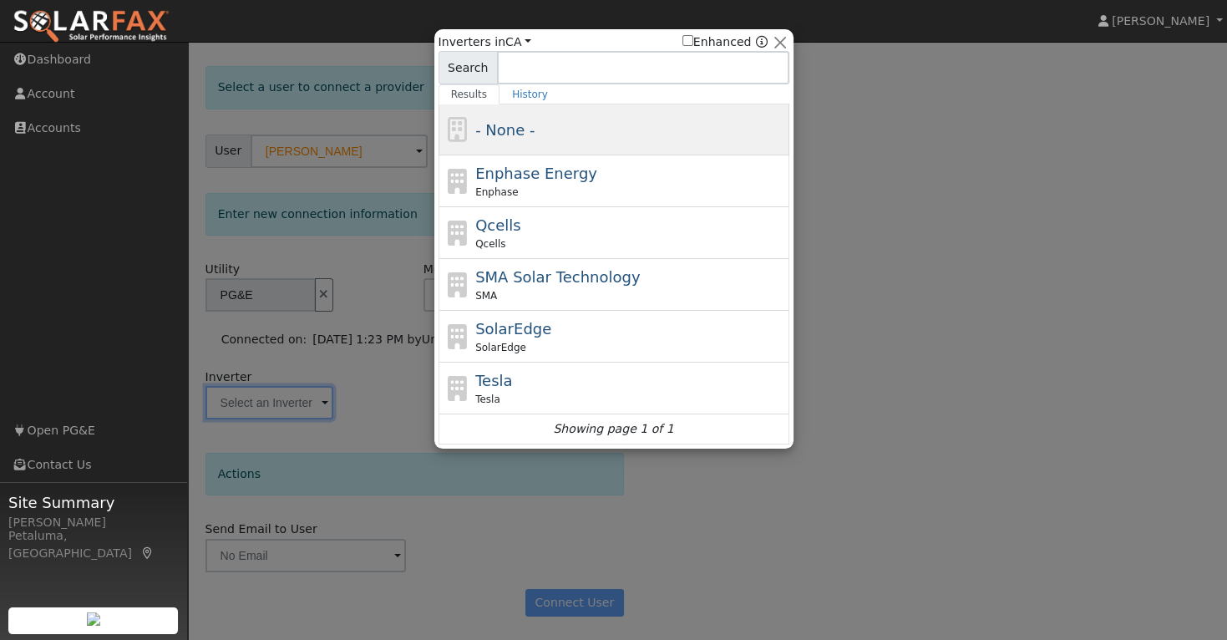
click at [542, 131] on div "- None -" at bounding box center [630, 130] width 310 height 23
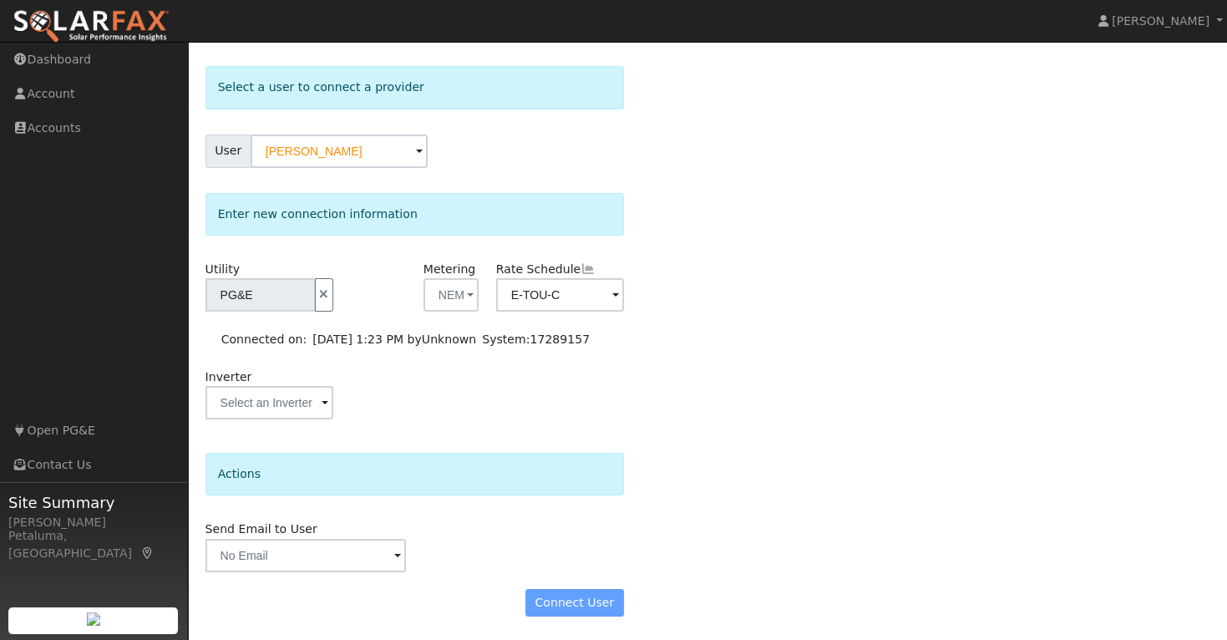
click at [303, 536] on div "Send Email to User Delete Email Template Are you sure you want to delete ? Canc…" at bounding box center [305, 546] width 218 height 51
click at [305, 552] on input "text" at bounding box center [306, 555] width 201 height 33
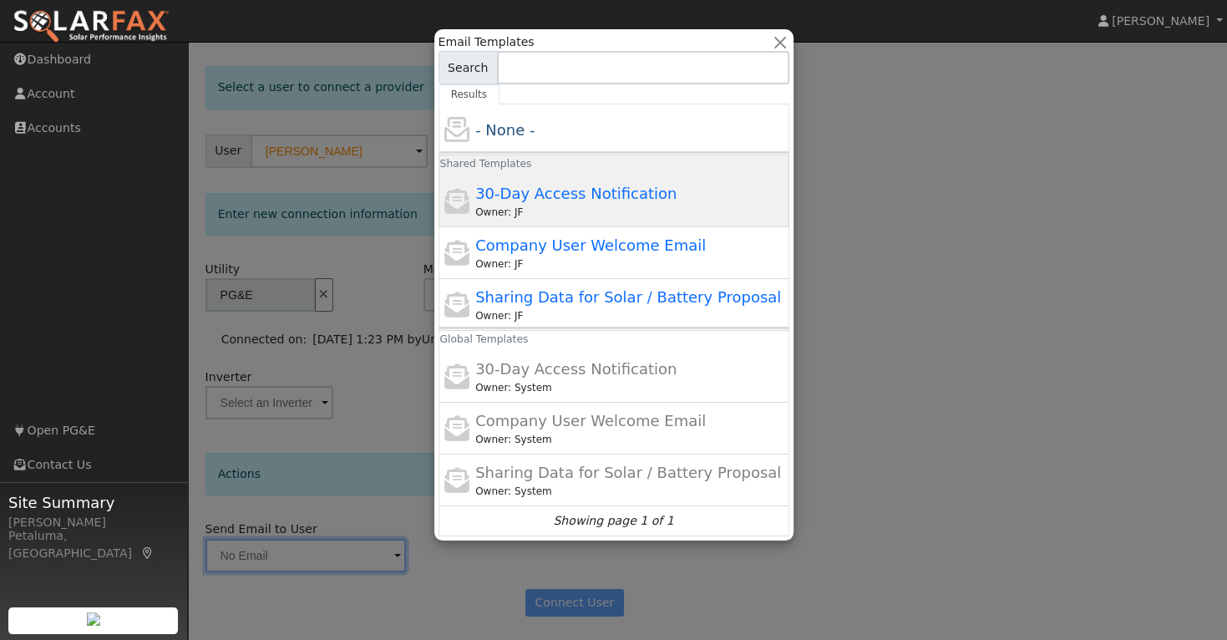
click at [610, 180] on div "Shared Templates 30-Day Access Notification Owner: JF" at bounding box center [614, 191] width 351 height 72
type input "30-Day Access Notification"
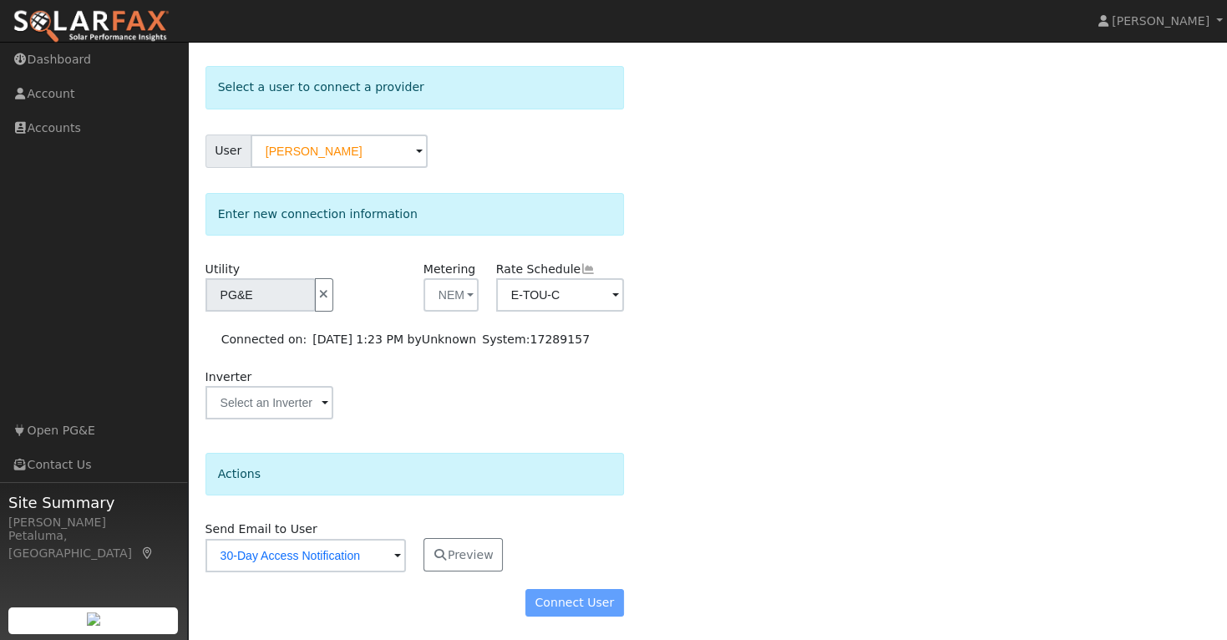
drag, startPoint x: 582, startPoint y: 602, endPoint x: 586, endPoint y: 610, distance: 8.6
click at [585, 612] on div "Connect User" at bounding box center [414, 603] width 436 height 28
click at [592, 597] on div "Connect User" at bounding box center [414, 603] width 436 height 28
click at [263, 389] on input "text" at bounding box center [270, 402] width 128 height 33
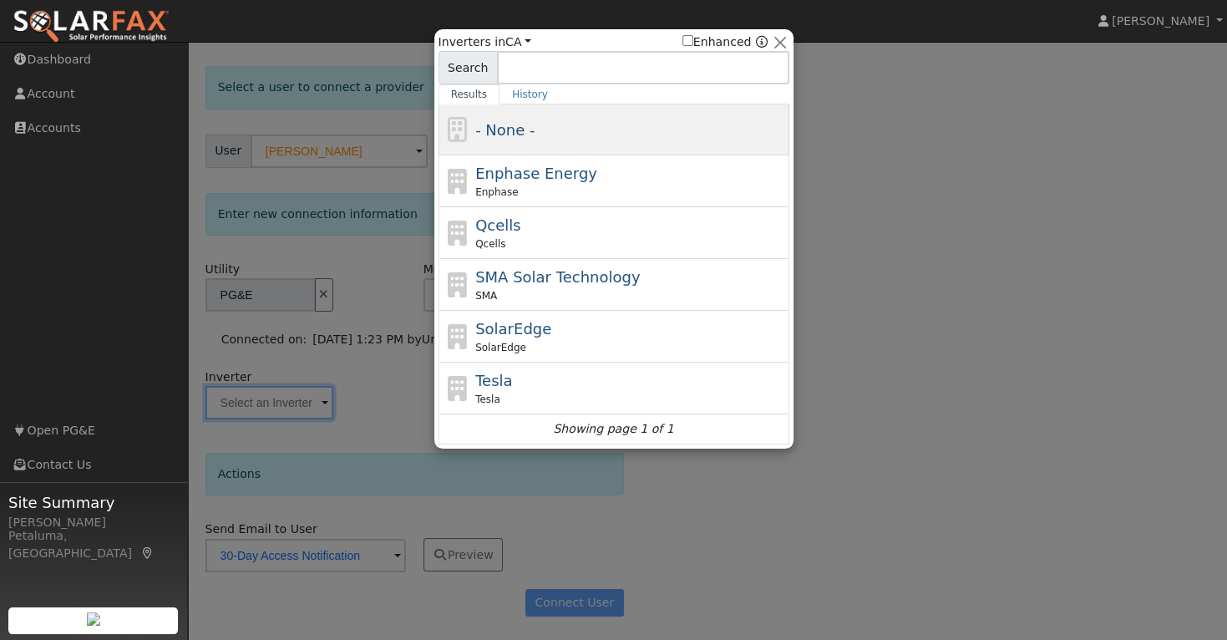
click at [515, 128] on span "- None -" at bounding box center [504, 130] width 59 height 18
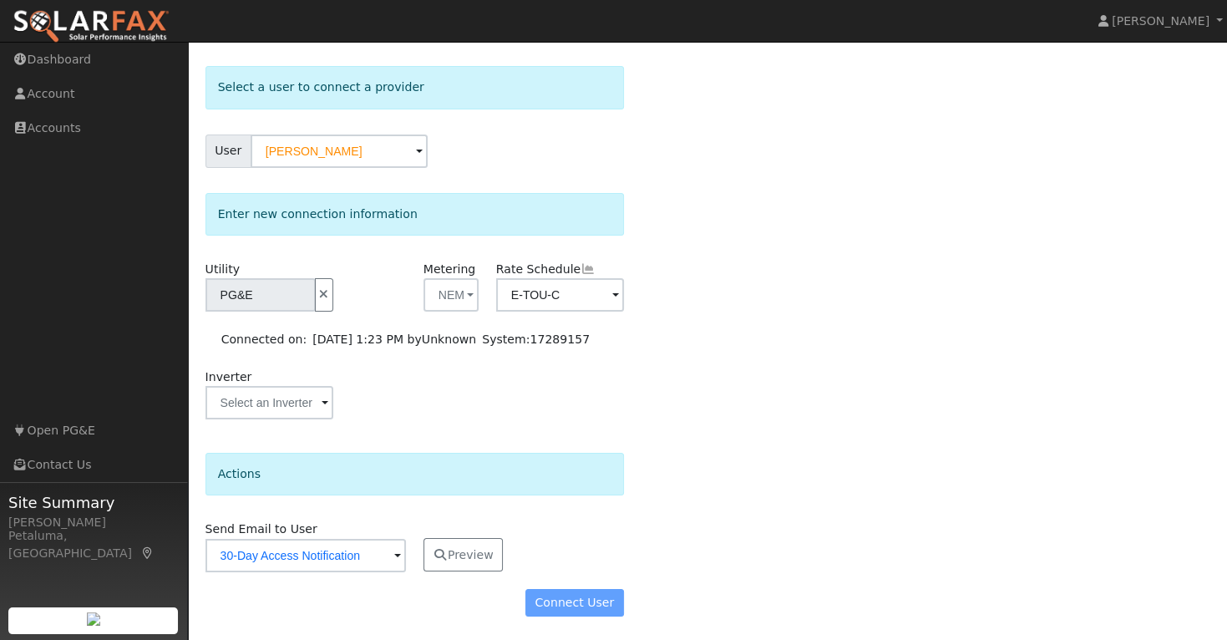
click at [589, 603] on div "Connect User" at bounding box center [414, 603] width 436 height 28
click at [317, 407] on input "text" at bounding box center [270, 402] width 128 height 33
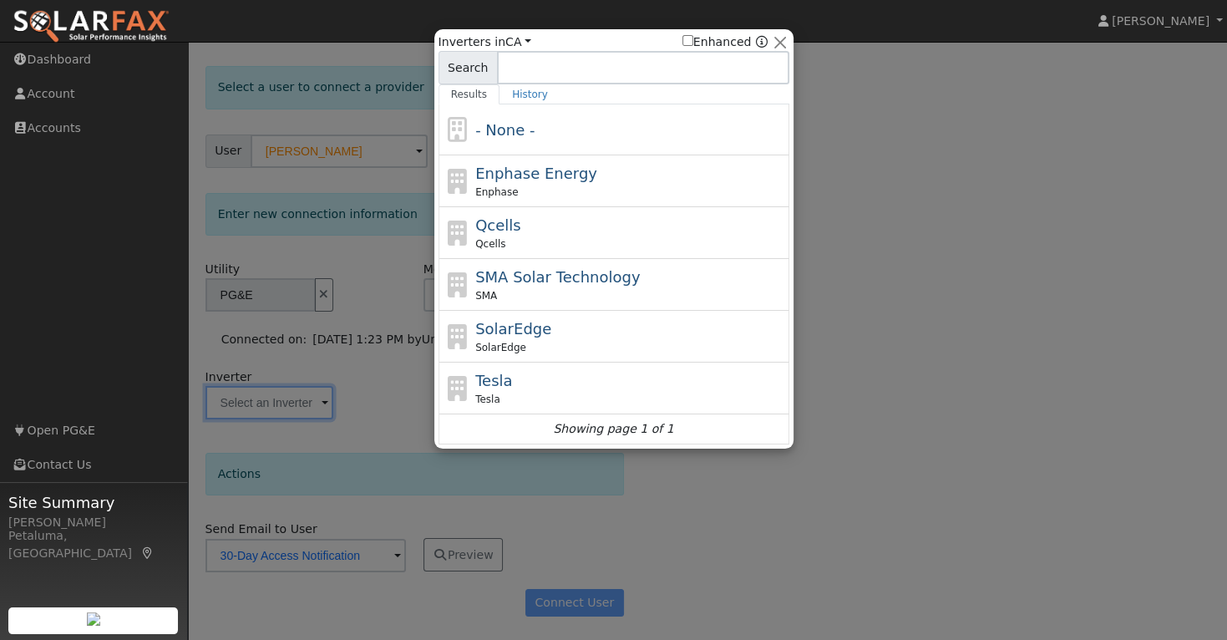
click at [590, 328] on div "SolarEdge SolarEdge" at bounding box center [630, 337] width 310 height 38
type input "SolarEdge"
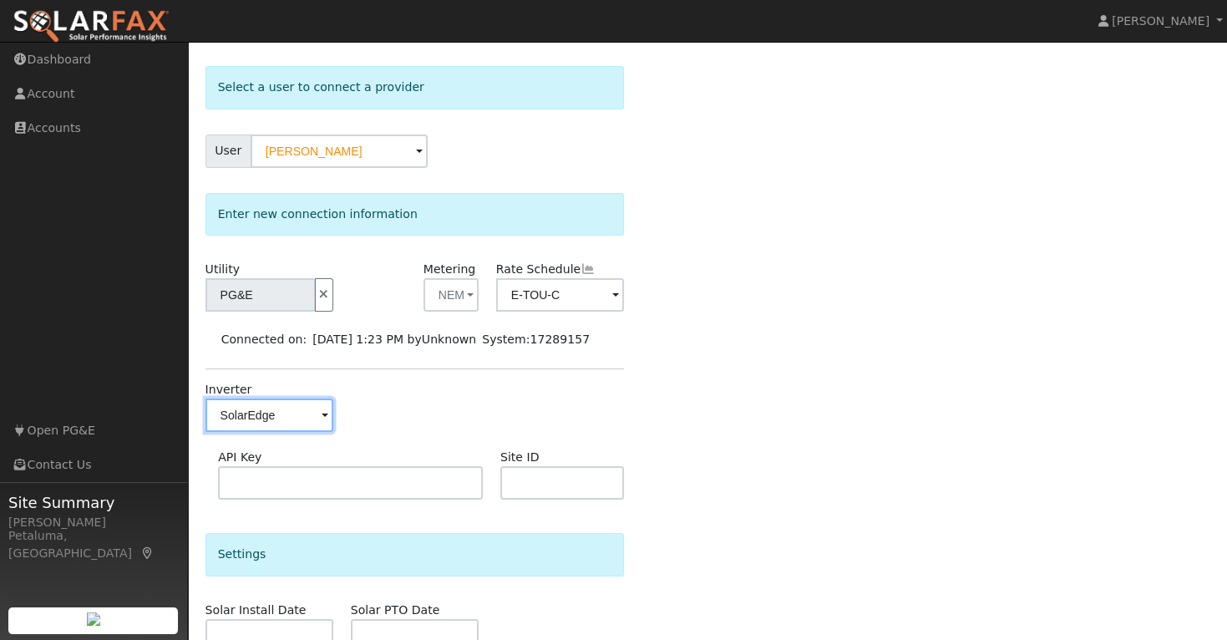
click at [286, 412] on input "SolarEdge" at bounding box center [270, 415] width 128 height 33
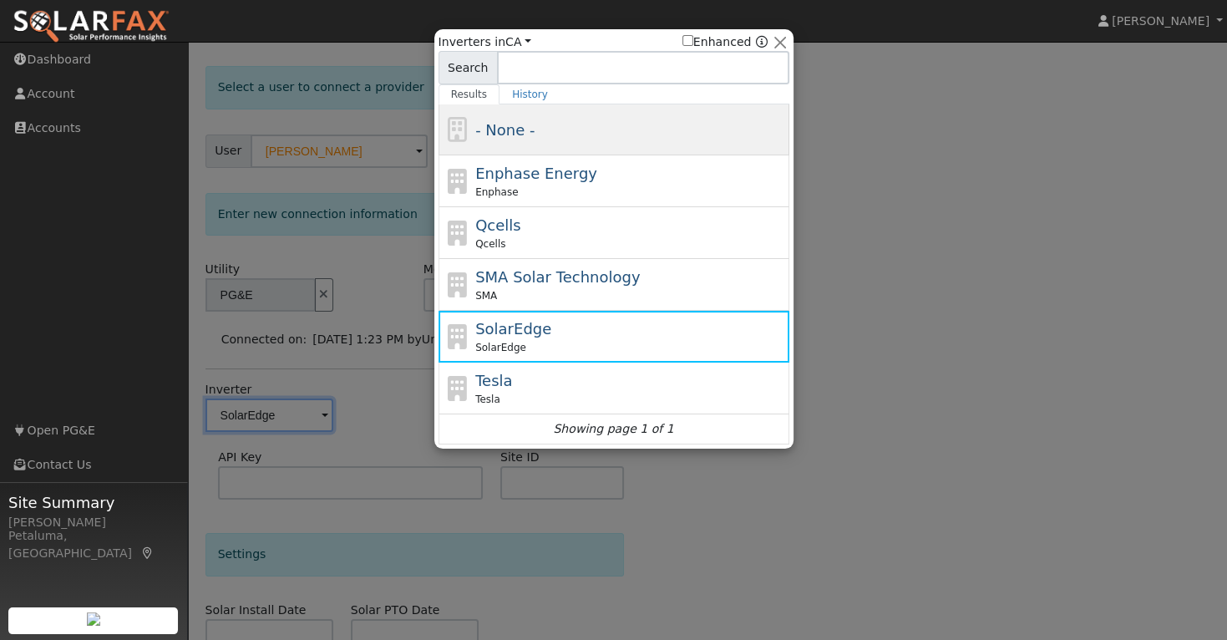
click at [515, 138] on span "- None -" at bounding box center [504, 130] width 59 height 18
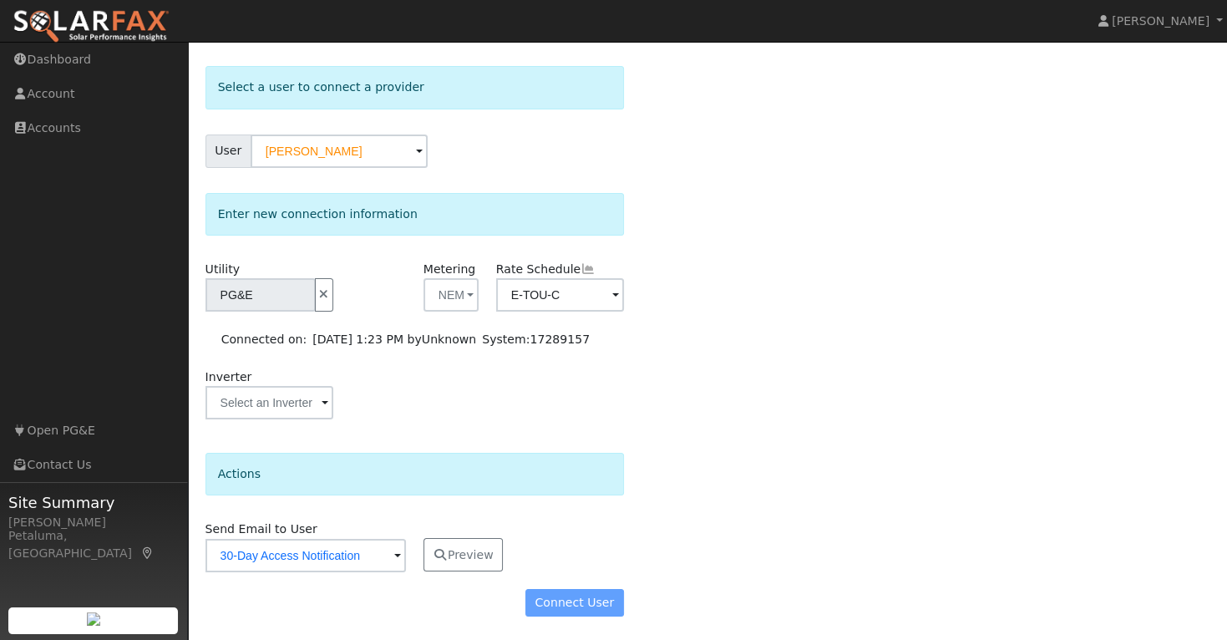
click at [572, 597] on div "Connect User" at bounding box center [414, 603] width 436 height 28
click at [597, 596] on div "Connect User" at bounding box center [414, 603] width 436 height 28
click at [448, 560] on button "Preview" at bounding box center [464, 554] width 80 height 33
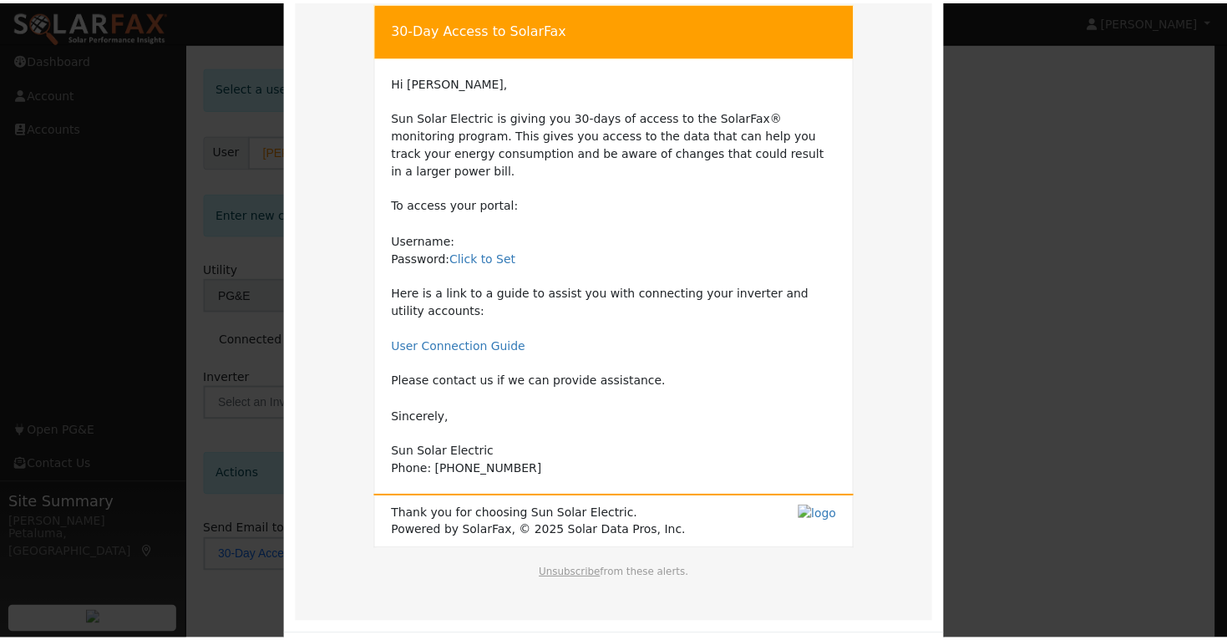
scroll to position [140, 0]
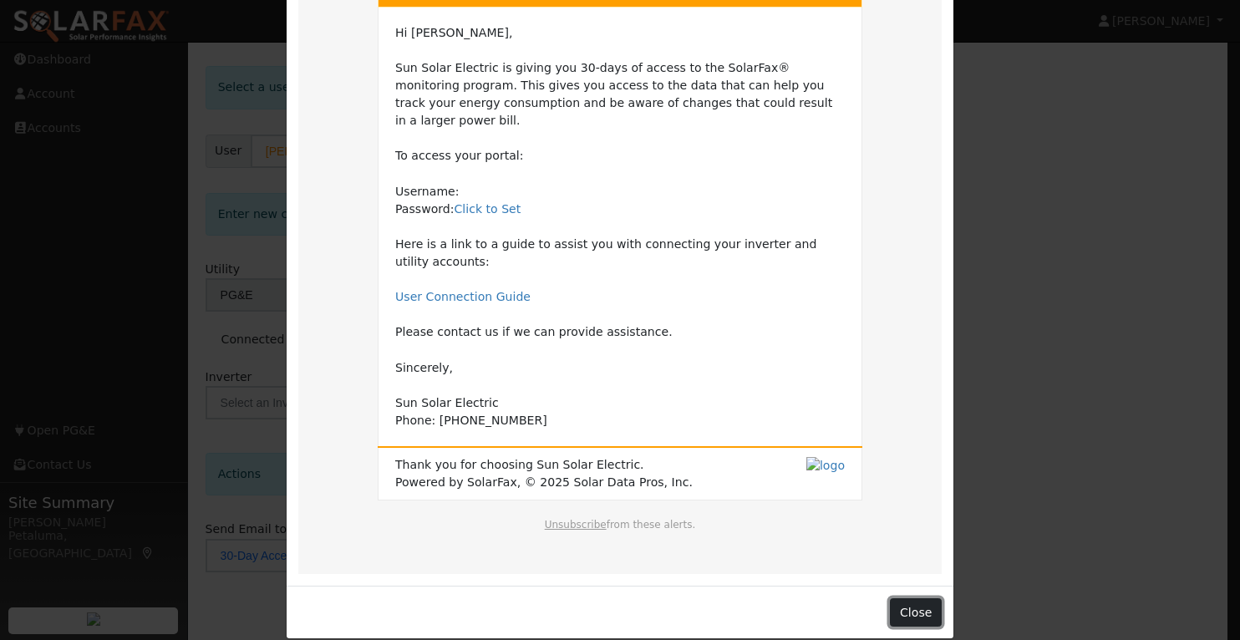
click at [926, 598] on button "Close" at bounding box center [915, 612] width 51 height 28
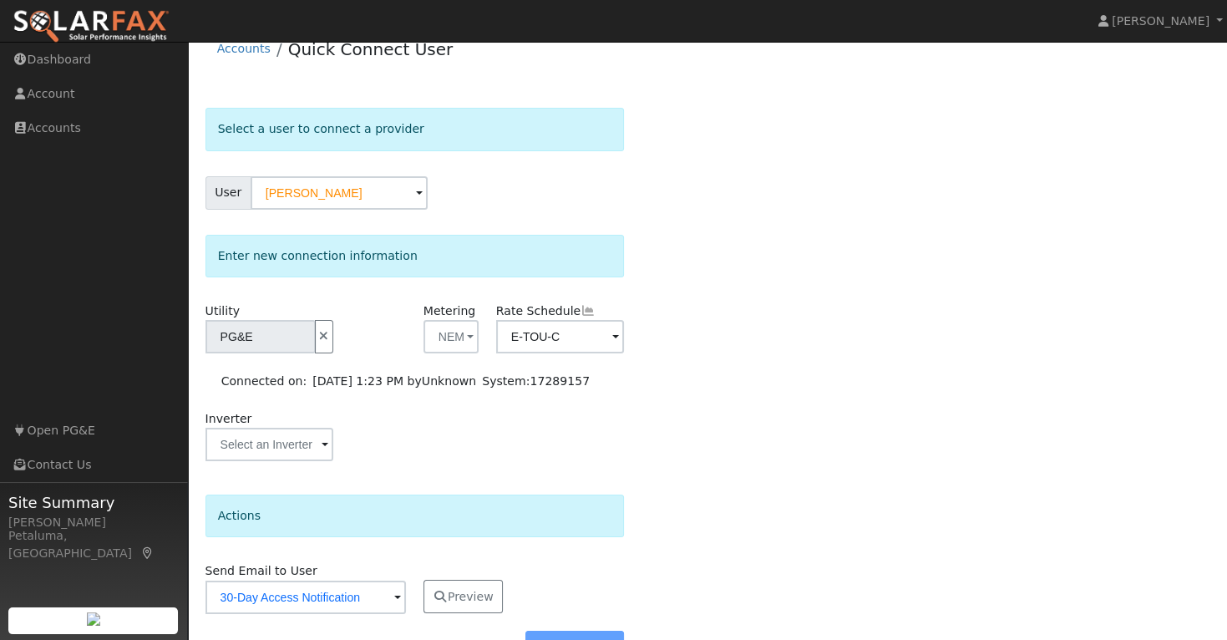
scroll to position [0, 0]
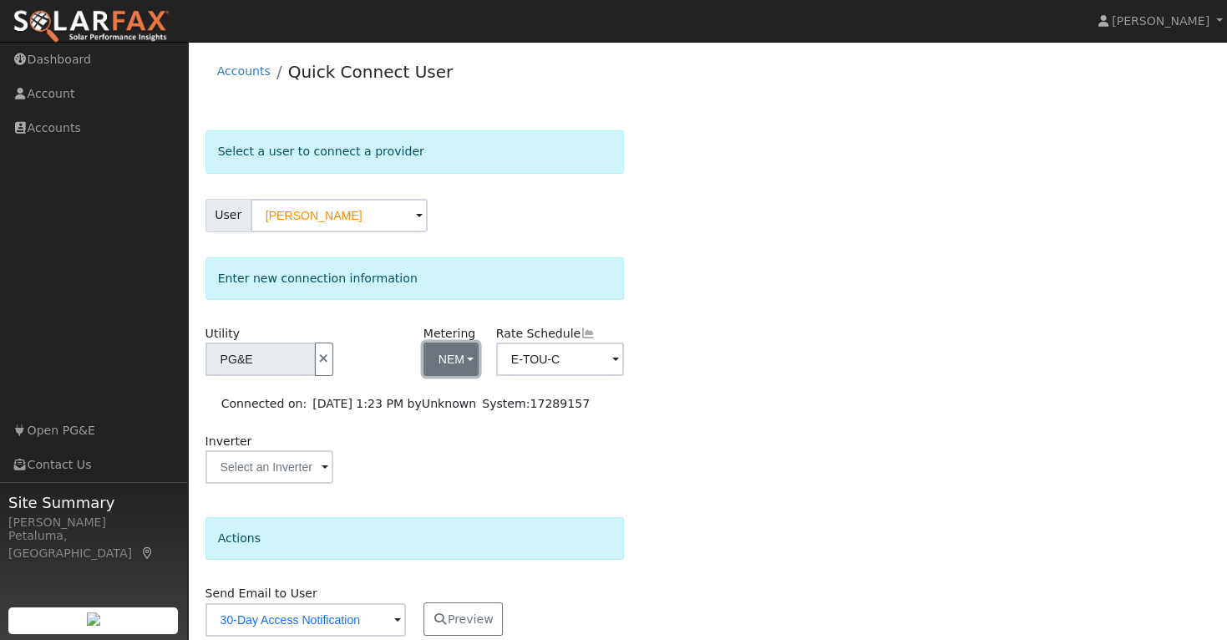
click at [462, 351] on button "NEM" at bounding box center [451, 359] width 55 height 33
click at [470, 422] on link "NEM" at bounding box center [482, 418] width 116 height 23
click at [566, 355] on input "E-TOU-C" at bounding box center [560, 359] width 128 height 33
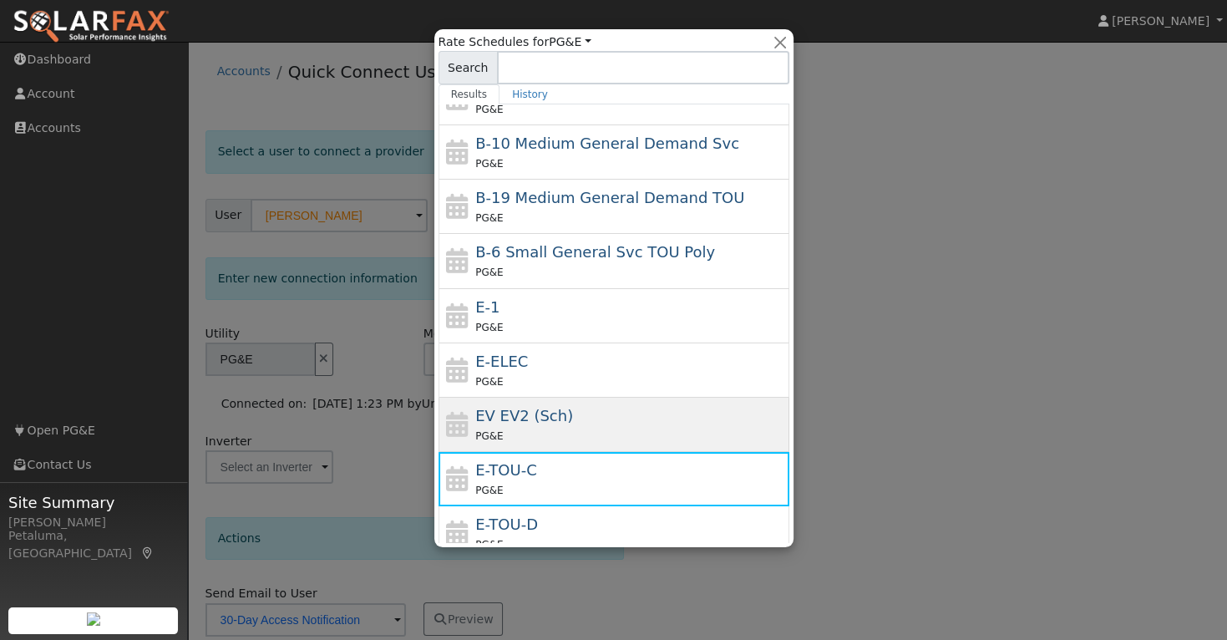
scroll to position [167, 0]
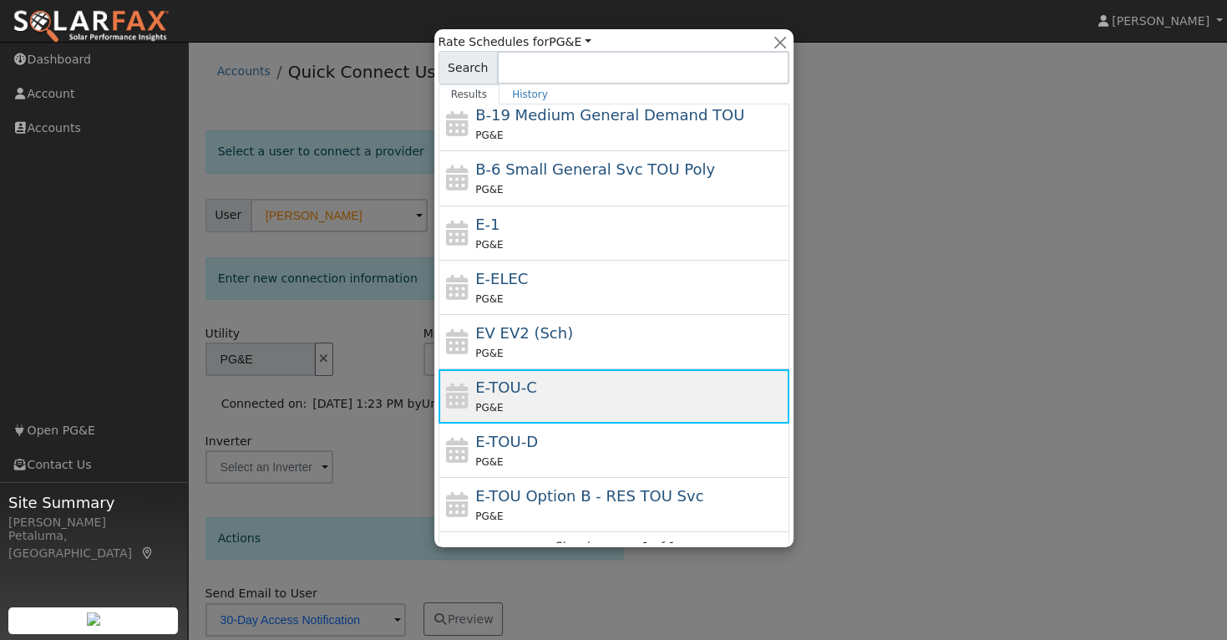
click at [566, 399] on div "PG&E" at bounding box center [630, 408] width 310 height 18
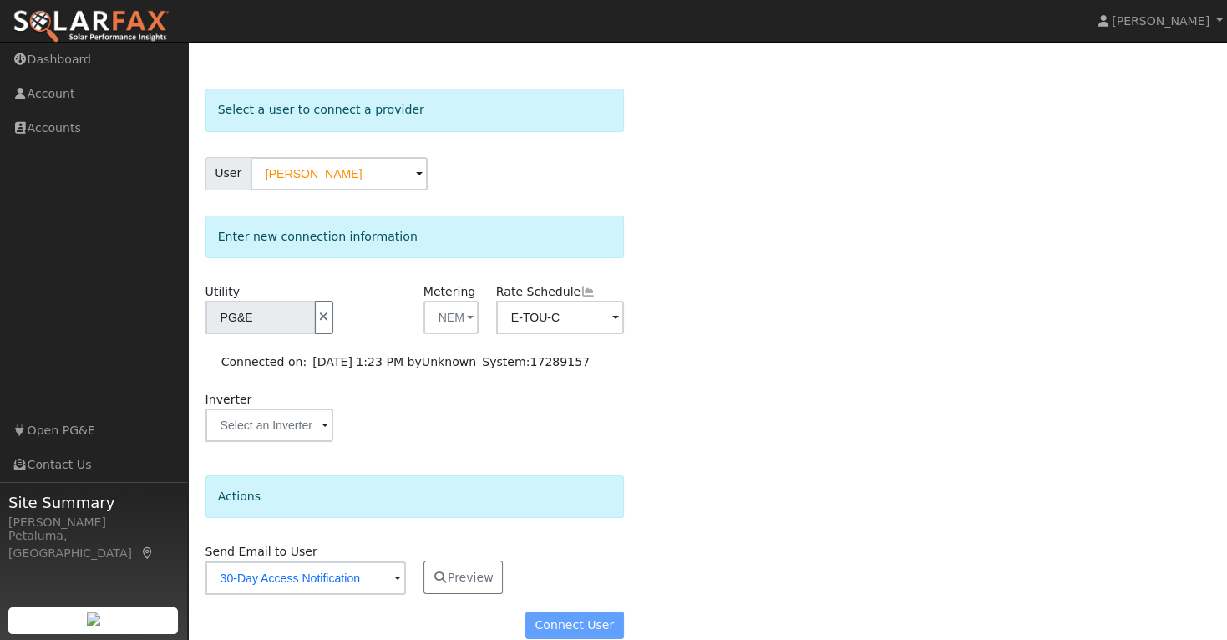
scroll to position [64, 0]
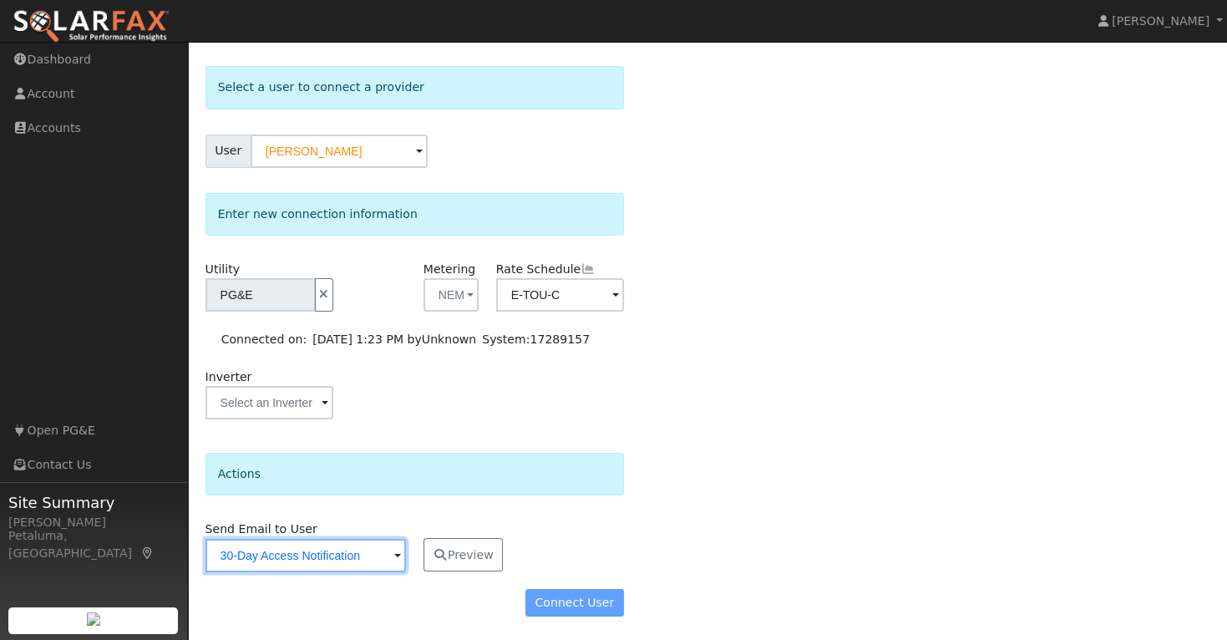
click at [383, 548] on input "30-Day Access Notification" at bounding box center [306, 555] width 201 height 33
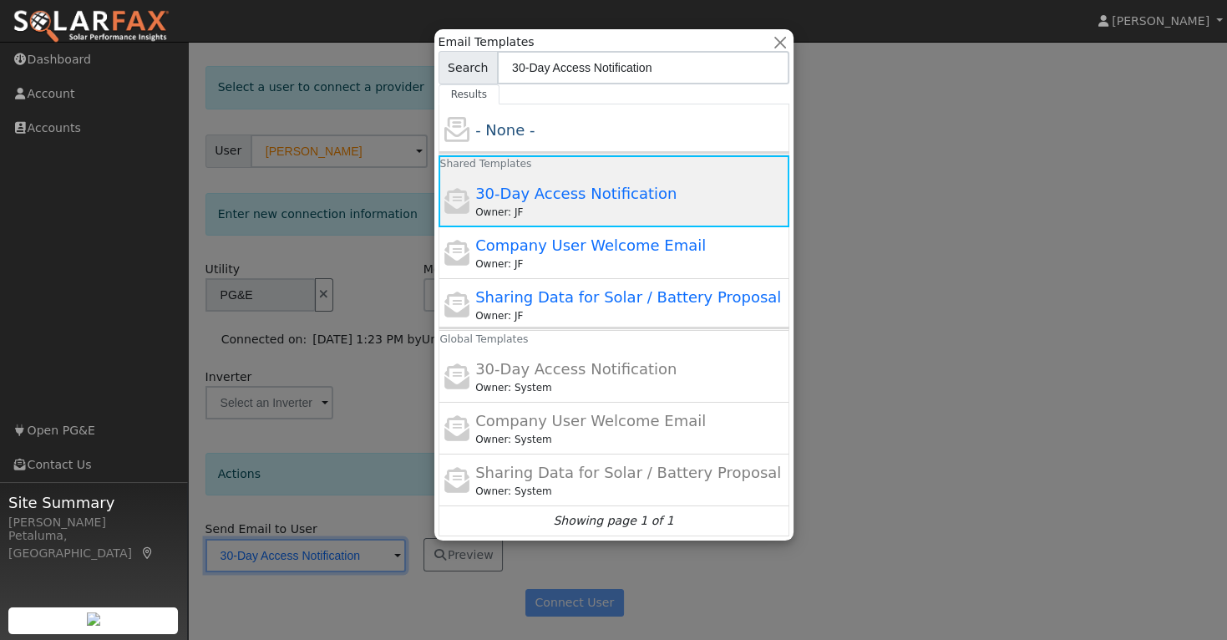
click at [546, 208] on div "Owner: JF" at bounding box center [630, 212] width 310 height 15
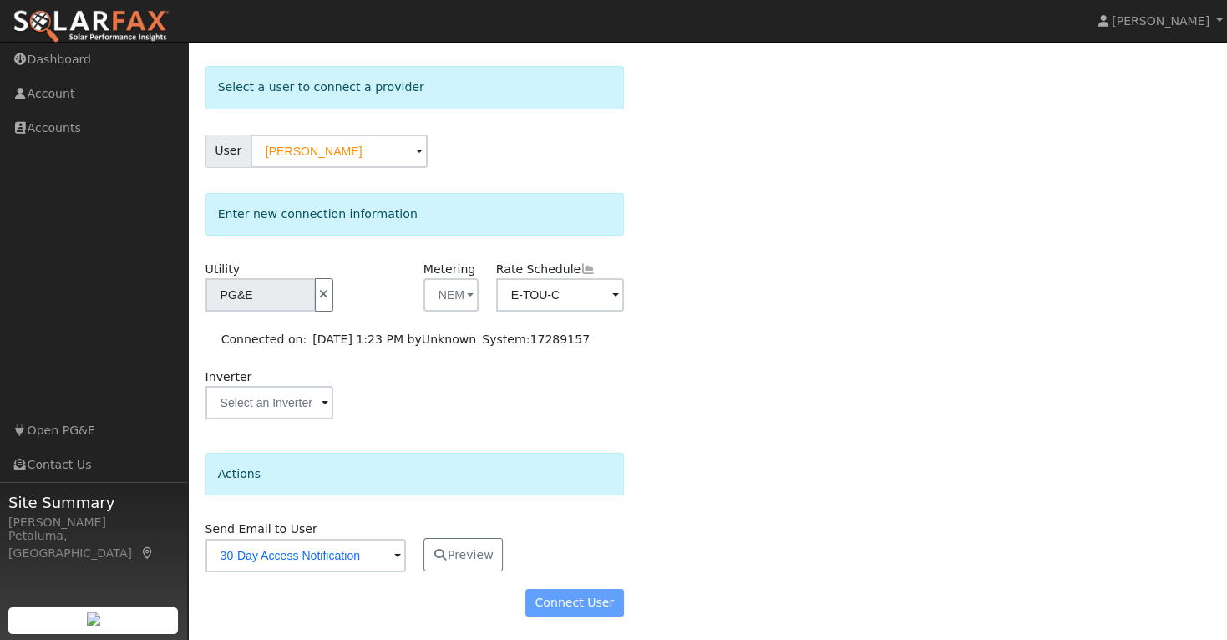
click at [588, 609] on div "Connect User" at bounding box center [414, 603] width 436 height 28
click at [594, 597] on div "Connect User" at bounding box center [414, 603] width 436 height 28
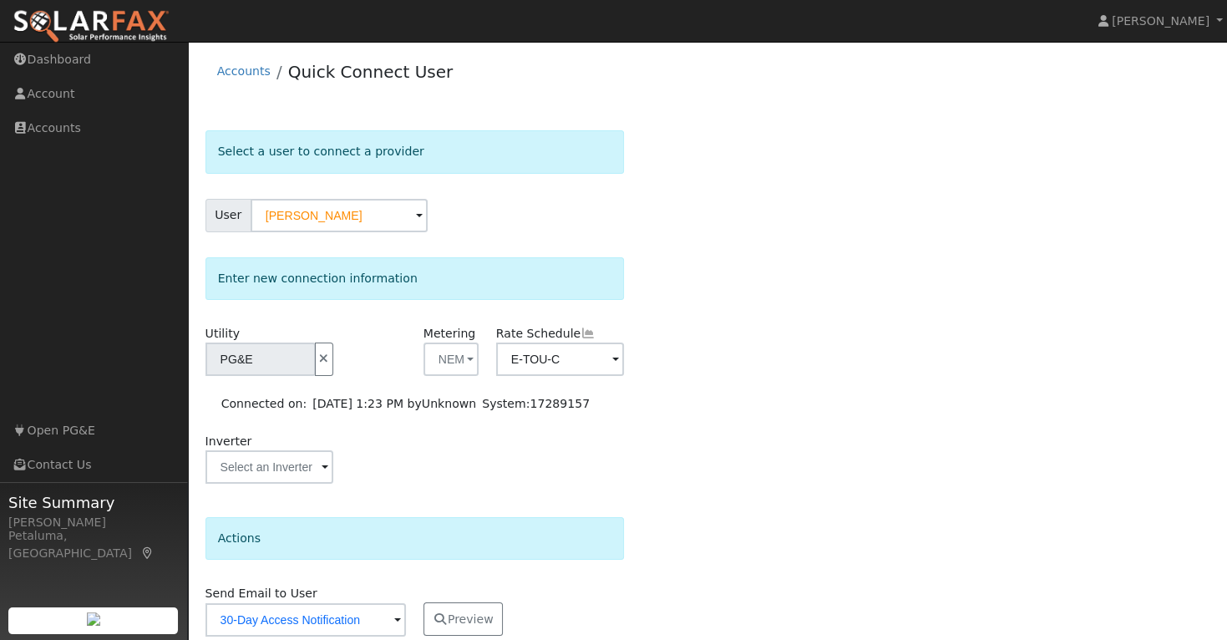
click at [251, 79] on li "Accounts" at bounding box center [243, 76] width 53 height 26
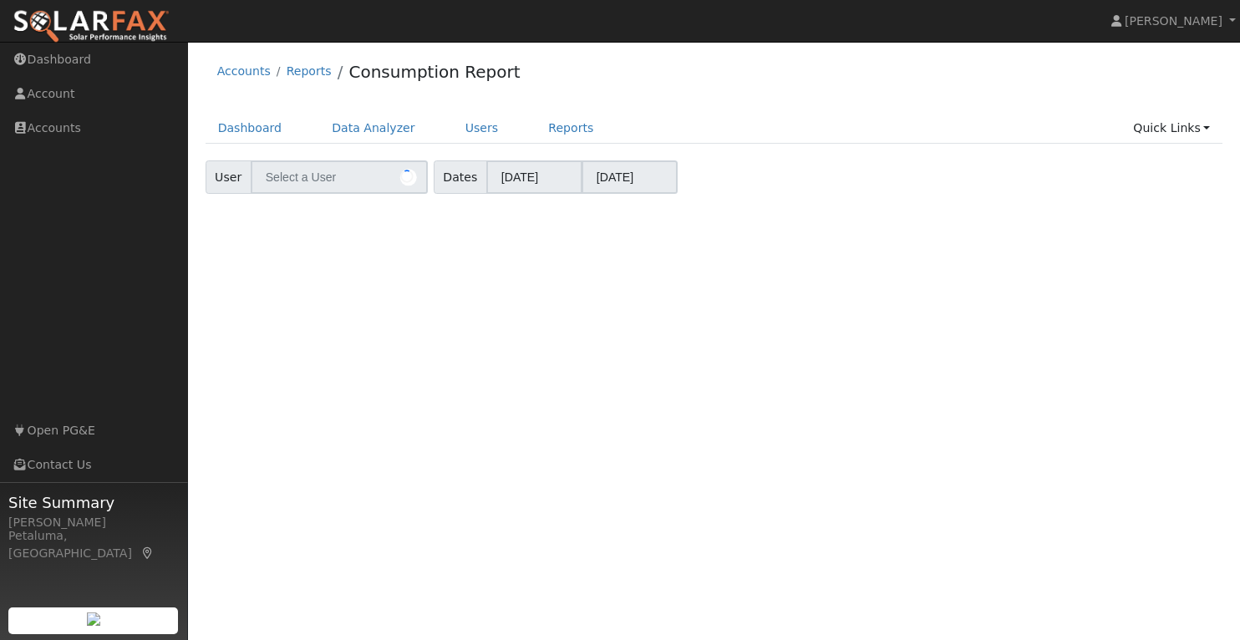
type input "[PERSON_NAME]"
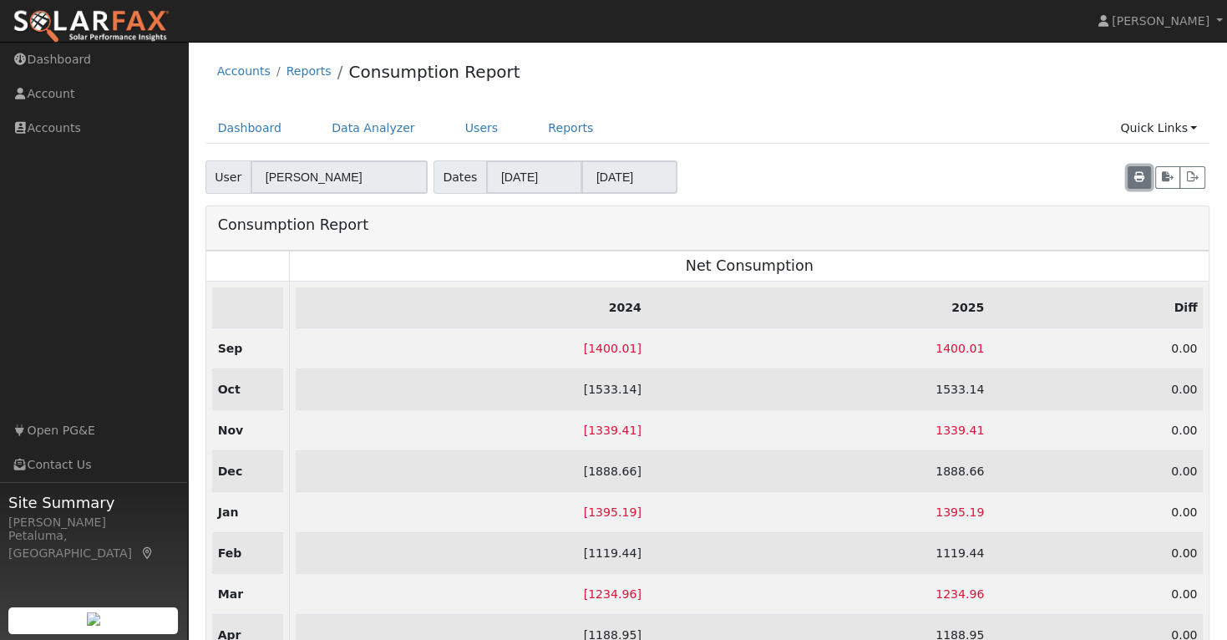
click at [1146, 178] on button "button" at bounding box center [1139, 177] width 23 height 23
click at [1171, 181] on icon "button" at bounding box center [1168, 177] width 12 height 10
